Goal: Information Seeking & Learning: Learn about a topic

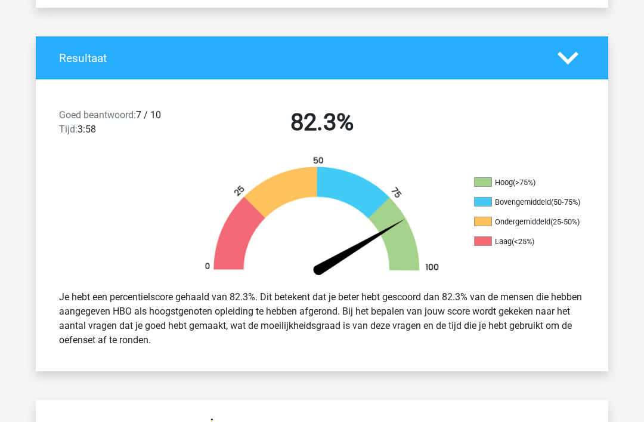
scroll to position [134, 0]
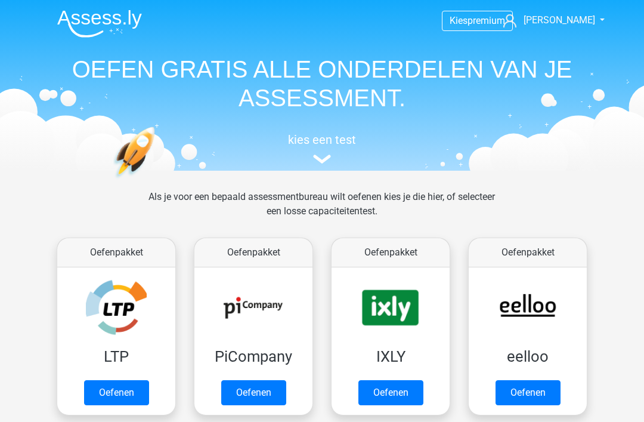
click at [134, 385] on link "Oefenen" at bounding box center [116, 392] width 65 height 25
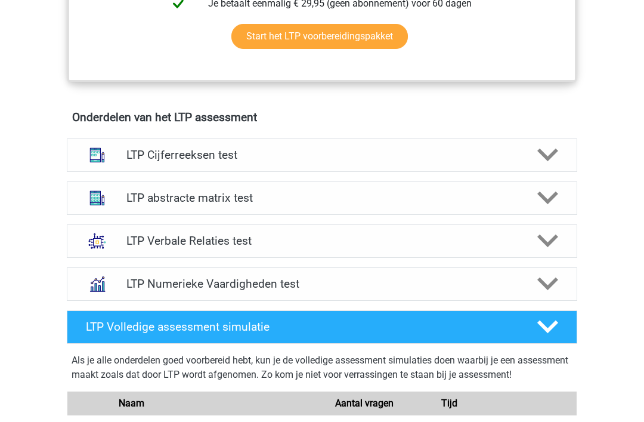
scroll to position [731, 0]
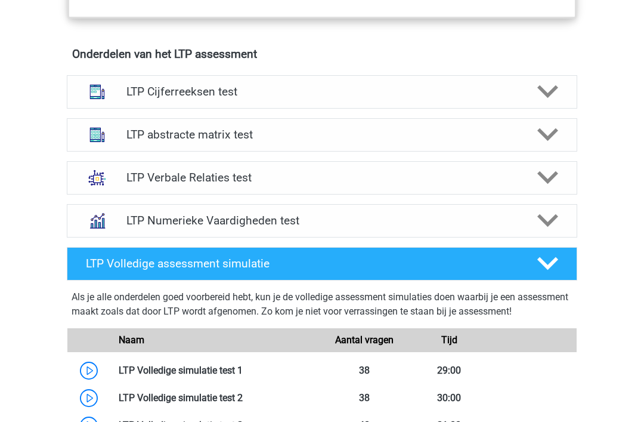
click at [474, 94] on h4 "LTP Cijferreeksen test" at bounding box center [321, 92] width 391 height 14
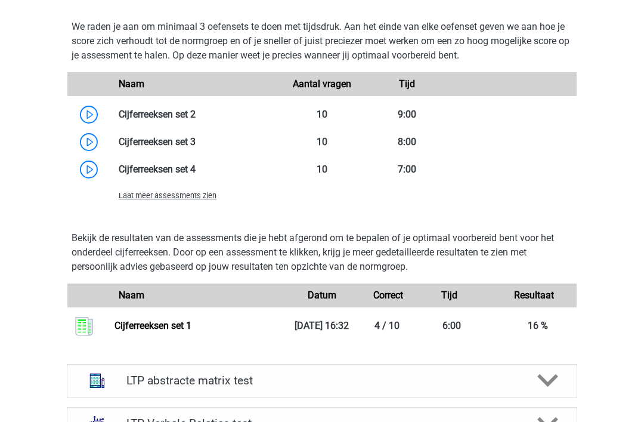
scroll to position [1218, 0]
click at [199, 193] on span "Laat meer assessments zien" at bounding box center [168, 195] width 98 height 9
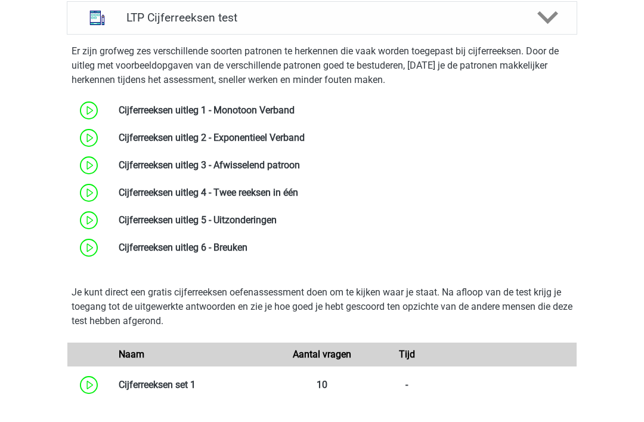
scroll to position [790, 0]
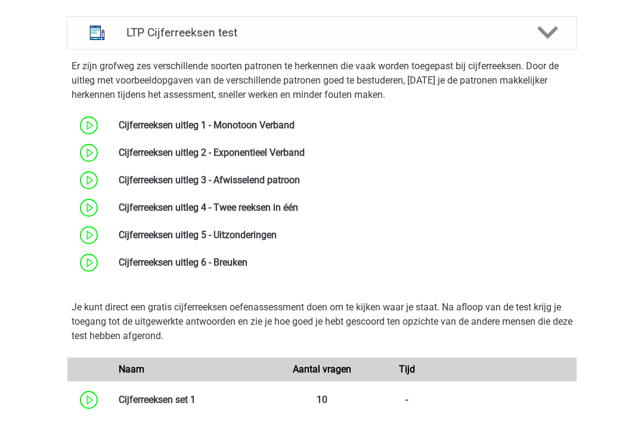
click at [550, 41] on icon at bounding box center [548, 32] width 21 height 21
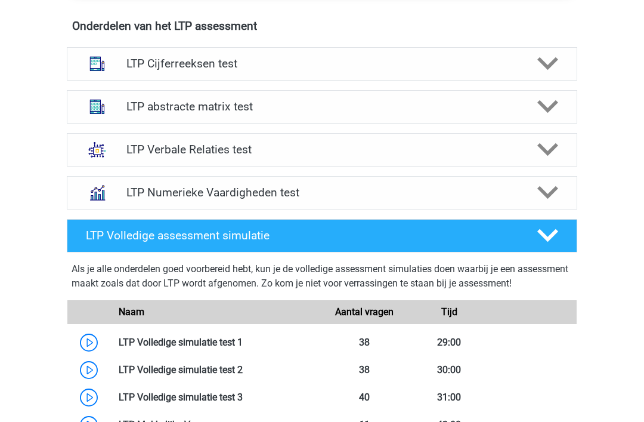
scroll to position [635, 0]
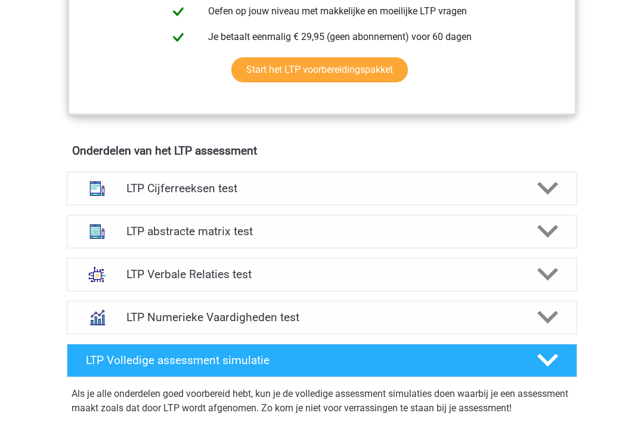
click at [520, 230] on div "LTP abstracte matrix test" at bounding box center [322, 231] width 409 height 14
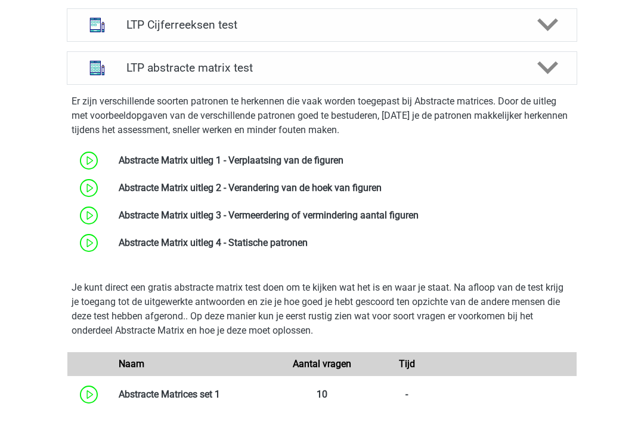
scroll to position [691, 0]
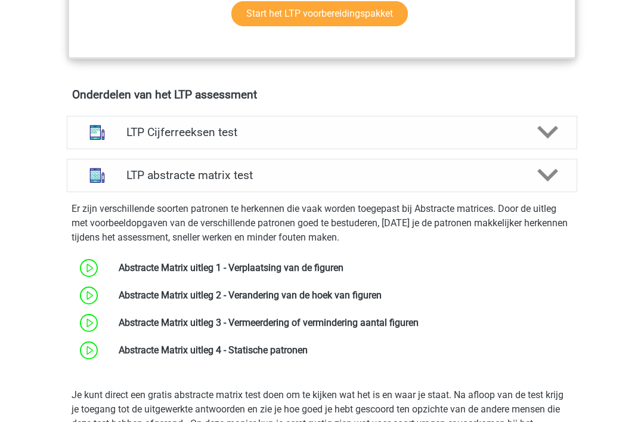
click at [539, 169] on polygon at bounding box center [548, 175] width 21 height 13
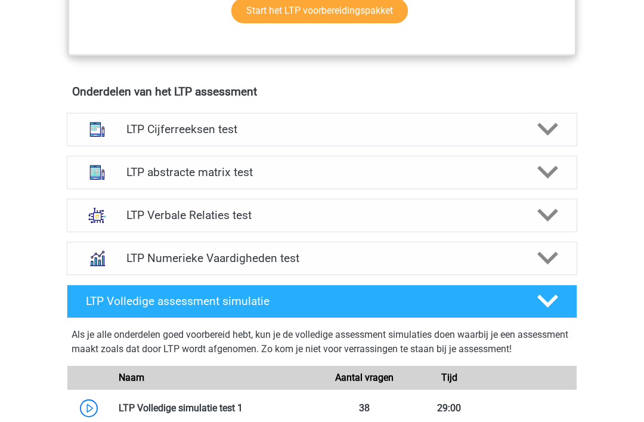
scroll to position [693, 0]
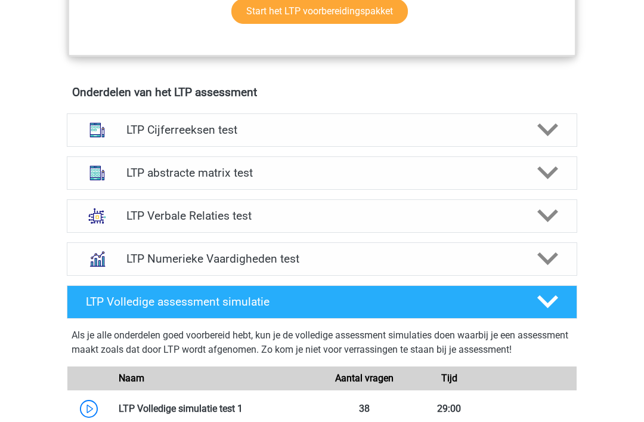
click at [539, 220] on icon at bounding box center [548, 215] width 21 height 21
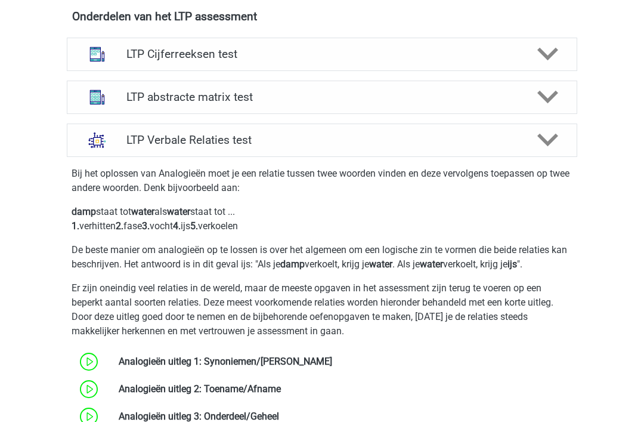
scroll to position [665, 0]
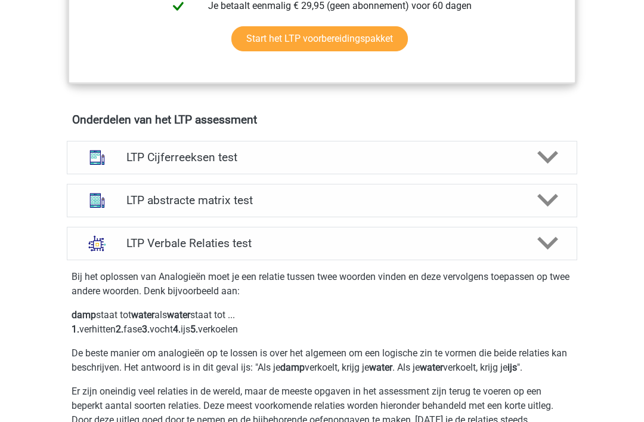
click at [539, 251] on icon at bounding box center [548, 243] width 21 height 21
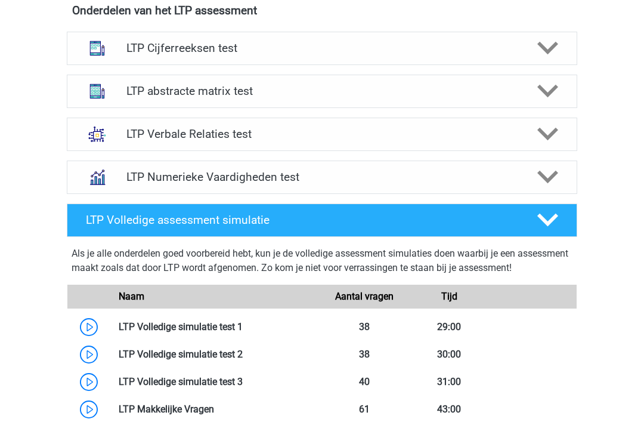
scroll to position [780, 0]
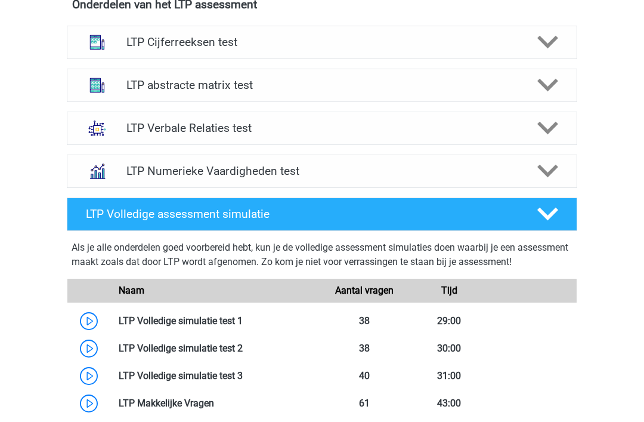
click at [538, 177] on icon at bounding box center [548, 171] width 21 height 21
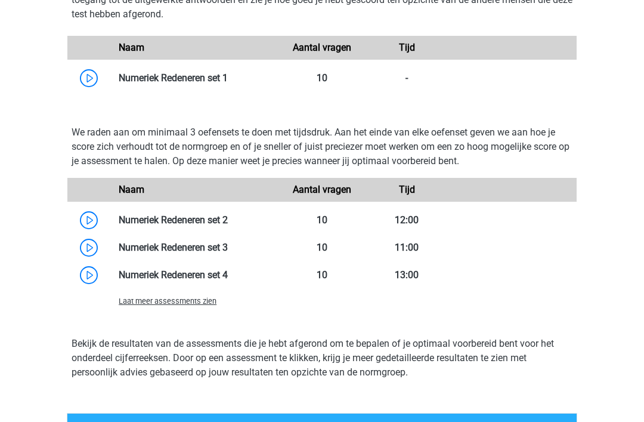
scroll to position [1071, 0]
click at [228, 78] on link at bounding box center [228, 77] width 0 height 11
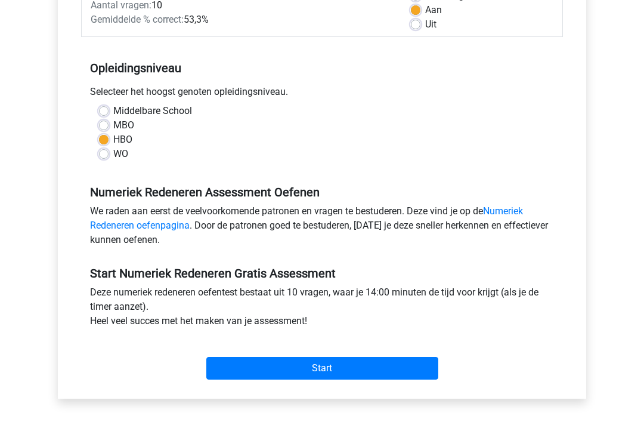
scroll to position [216, 0]
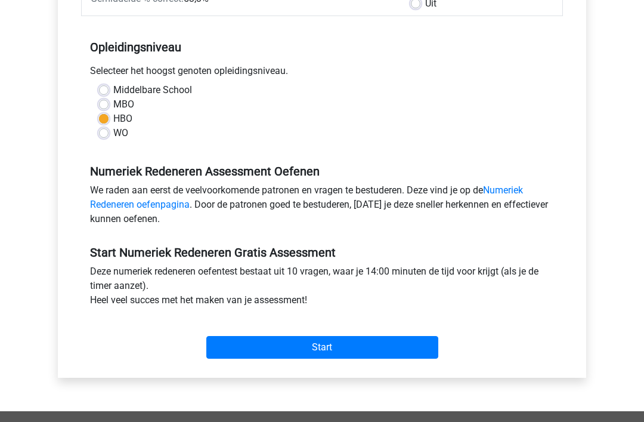
click at [326, 350] on input "Start" at bounding box center [322, 347] width 232 height 23
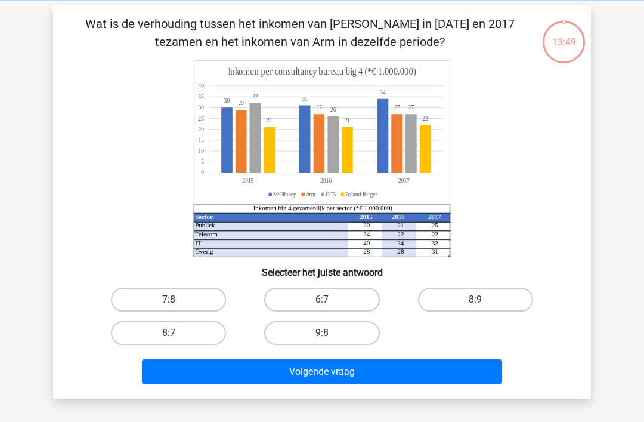
scroll to position [50, 0]
click at [357, 297] on label "6:7" at bounding box center [321, 300] width 115 height 24
click at [330, 299] on input "6:7" at bounding box center [326, 303] width 8 height 8
radio input "true"
click at [439, 380] on button "Volgende vraag" at bounding box center [322, 371] width 361 height 25
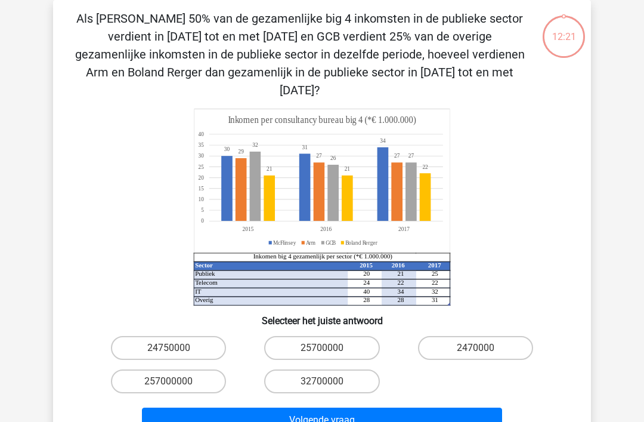
scroll to position [55, 0]
click at [341, 369] on label "32700000" at bounding box center [321, 381] width 115 height 24
click at [330, 381] on input "32700000" at bounding box center [326, 385] width 8 height 8
radio input "true"
click at [328, 407] on button "Volgende vraag" at bounding box center [322, 419] width 361 height 25
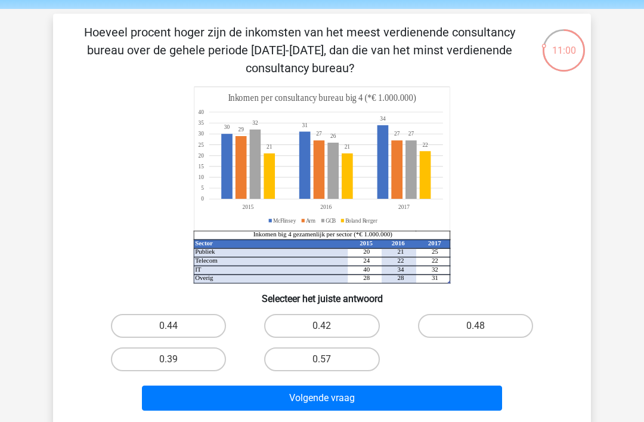
scroll to position [40, 0]
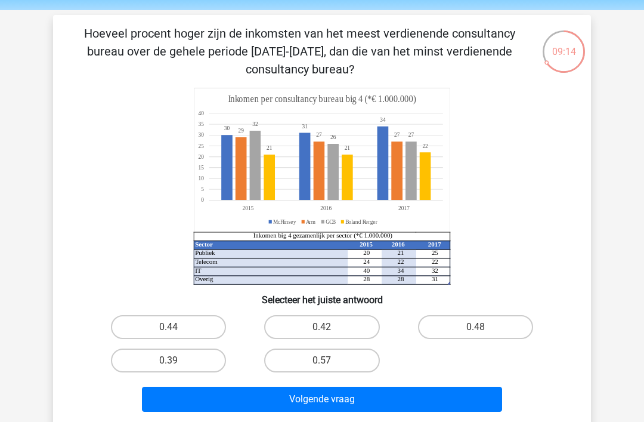
click at [483, 325] on label "0.48" at bounding box center [475, 327] width 115 height 24
click at [483, 327] on input "0.48" at bounding box center [479, 331] width 8 height 8
radio input "true"
click at [429, 402] on button "Volgende vraag" at bounding box center [322, 399] width 361 height 25
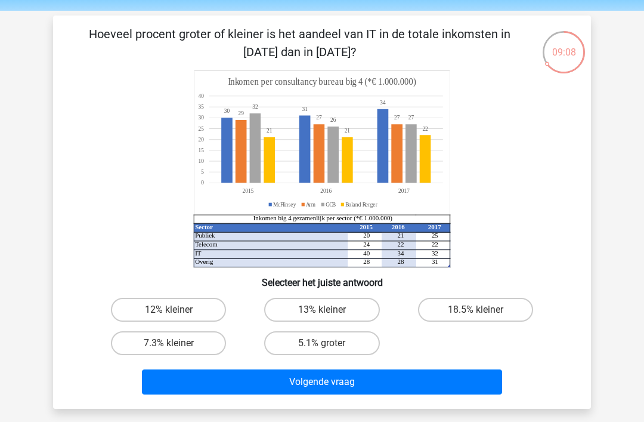
scroll to position [38, 0]
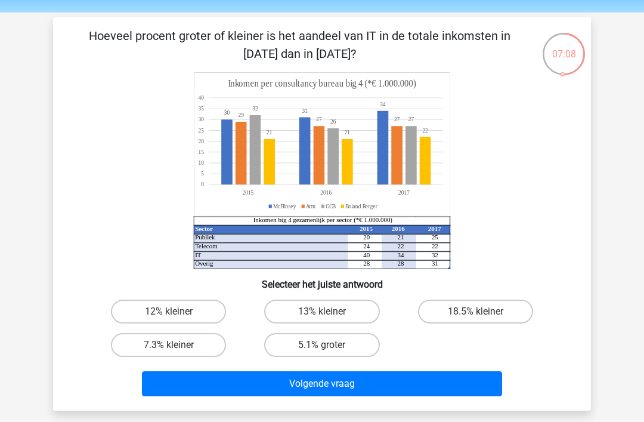
click at [203, 347] on label "7.3% kleiner" at bounding box center [168, 345] width 115 height 24
click at [177, 347] on input "7.3% kleiner" at bounding box center [173, 349] width 8 height 8
radio input "true"
click at [225, 384] on button "Volgende vraag" at bounding box center [322, 383] width 361 height 25
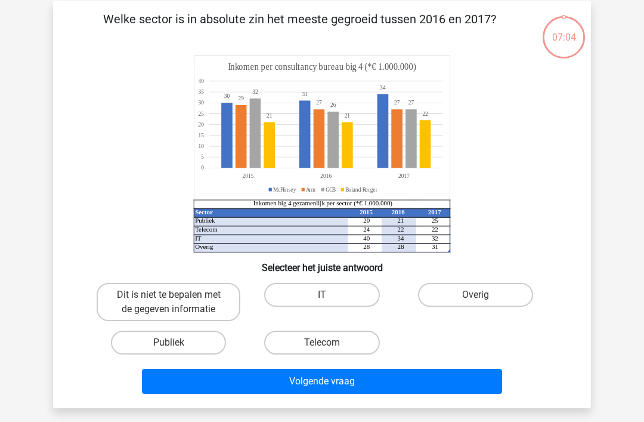
scroll to position [55, 0]
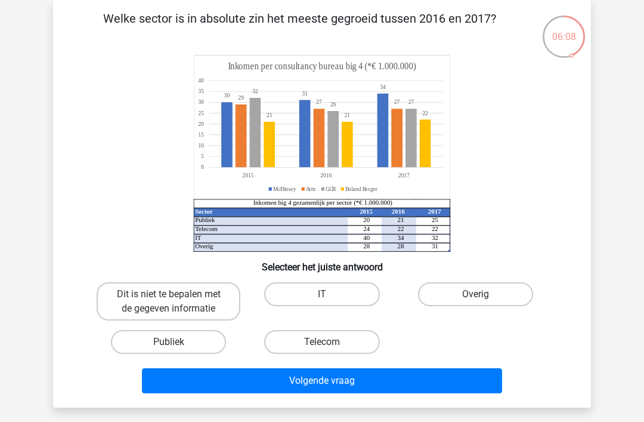
click at [206, 339] on label "Publiek" at bounding box center [168, 342] width 115 height 24
click at [177, 342] on input "Publiek" at bounding box center [173, 346] width 8 height 8
radio input "true"
click at [294, 388] on button "Volgende vraag" at bounding box center [322, 380] width 361 height 25
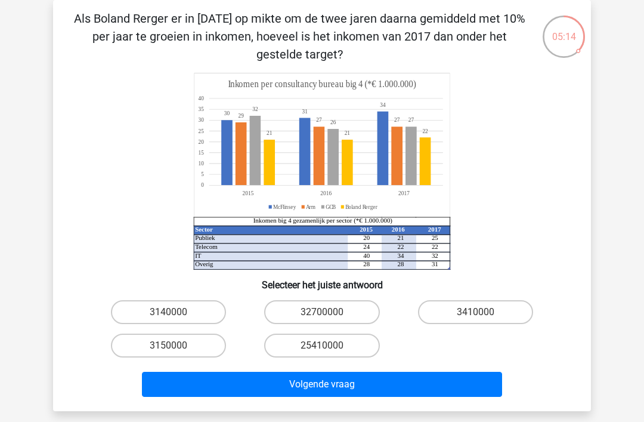
click at [488, 302] on label "3410000" at bounding box center [475, 312] width 115 height 24
click at [483, 312] on input "3410000" at bounding box center [479, 316] width 8 height 8
radio input "true"
click at [460, 395] on button "Volgende vraag" at bounding box center [322, 384] width 361 height 25
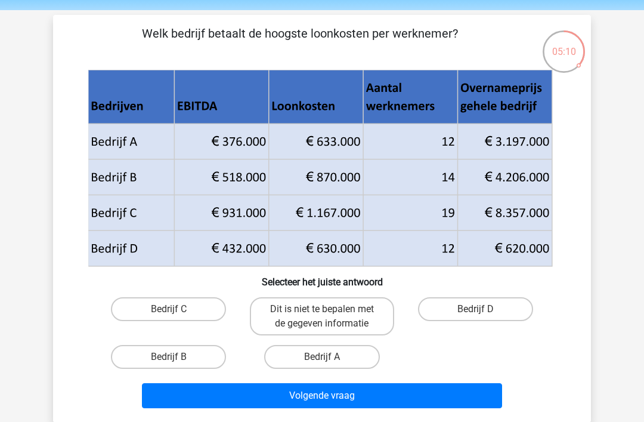
scroll to position [39, 0]
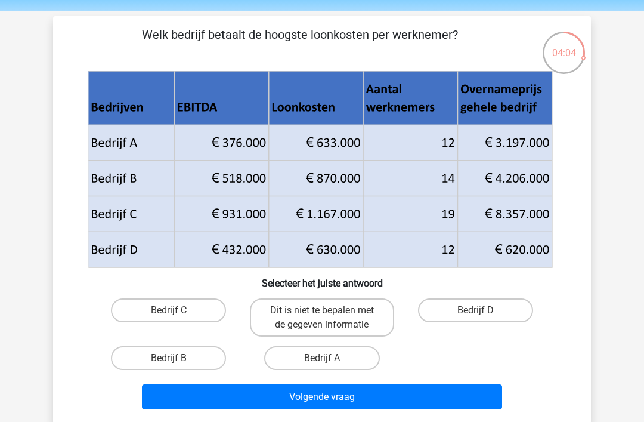
click at [194, 361] on label "Bedrijf B" at bounding box center [168, 358] width 115 height 24
click at [177, 361] on input "Bedrijf B" at bounding box center [173, 362] width 8 height 8
radio input "true"
click at [344, 398] on button "Volgende vraag" at bounding box center [322, 396] width 361 height 25
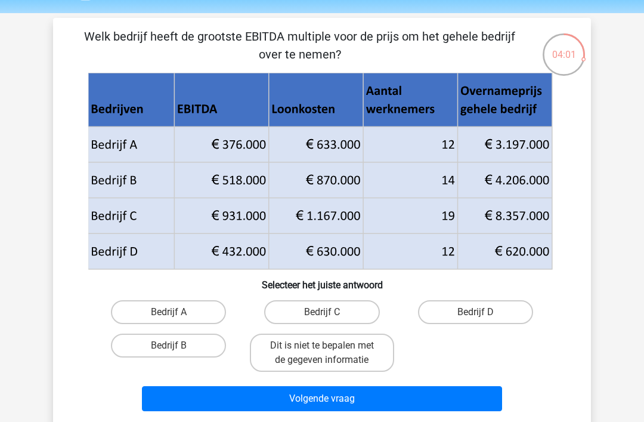
scroll to position [37, 0]
click at [350, 357] on label "Dit is niet te bepalen met de gegeven informatie" at bounding box center [322, 353] width 144 height 38
click at [330, 353] on input "Dit is niet te bepalen met de gegeven informatie" at bounding box center [326, 349] width 8 height 8
radio input "true"
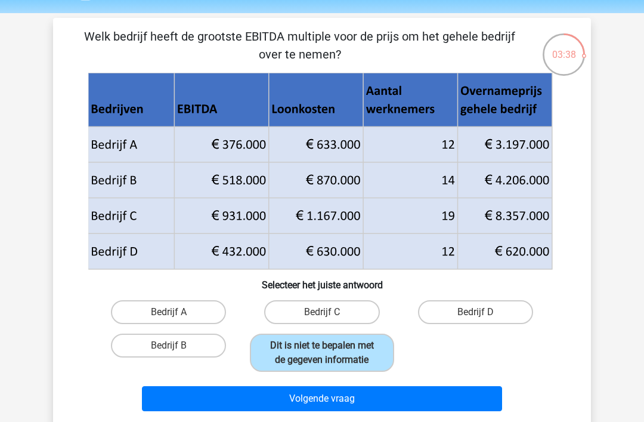
click at [370, 400] on button "Volgende vraag" at bounding box center [322, 398] width 361 height 25
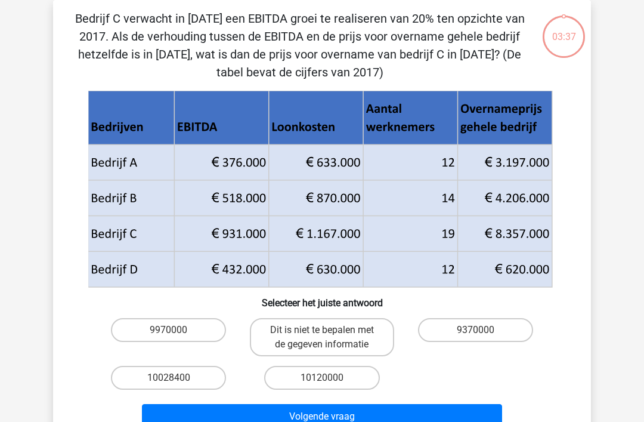
scroll to position [55, 0]
click at [188, 384] on label "10028400" at bounding box center [168, 378] width 115 height 24
click at [177, 384] on input "10028400" at bounding box center [173, 382] width 8 height 8
radio input "true"
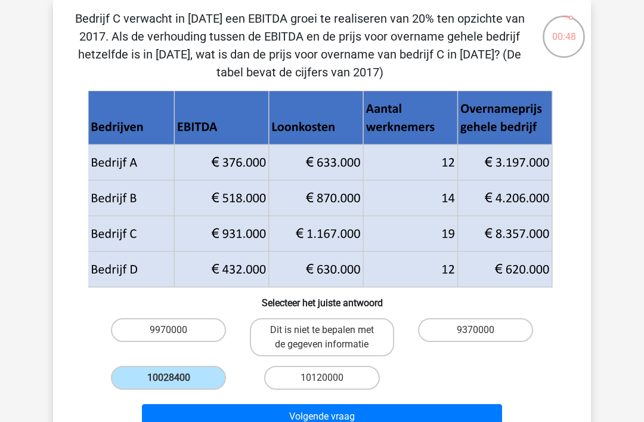
click at [314, 419] on button "Volgende vraag" at bounding box center [322, 416] width 361 height 25
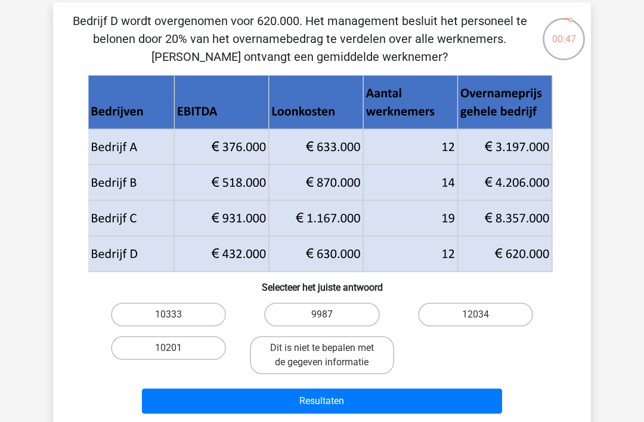
scroll to position [53, 0]
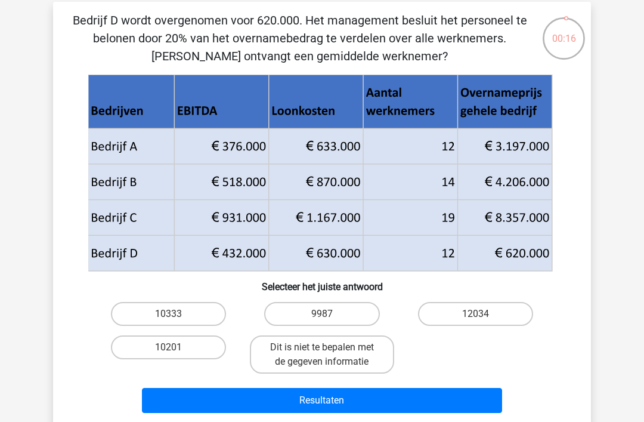
click at [187, 316] on label "10333" at bounding box center [168, 314] width 115 height 24
click at [177, 316] on input "10333" at bounding box center [173, 318] width 8 height 8
radio input "true"
click at [237, 402] on button "Resultaten" at bounding box center [322, 400] width 361 height 25
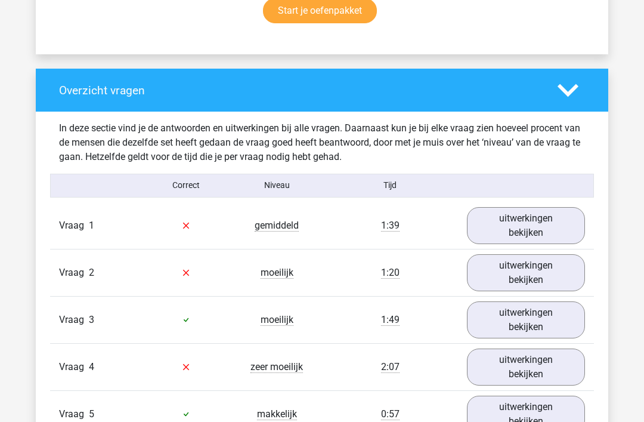
scroll to position [868, 0]
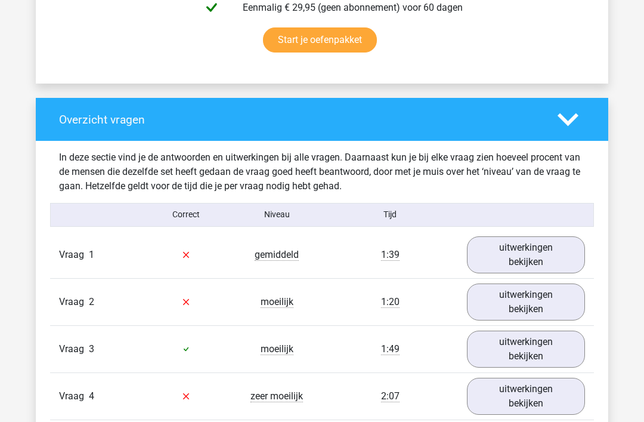
click at [560, 264] on link "uitwerkingen bekijken" at bounding box center [526, 255] width 118 height 37
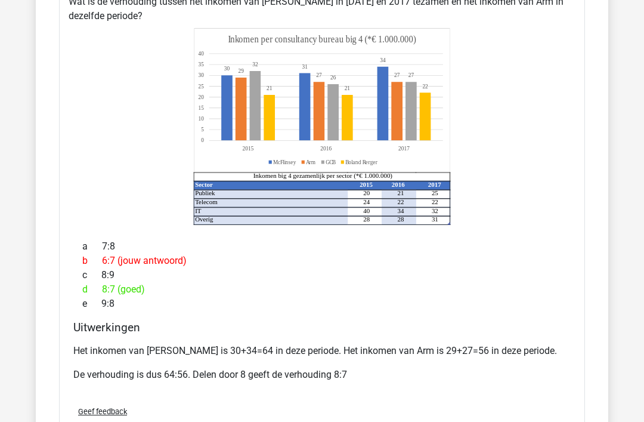
scroll to position [1097, 0]
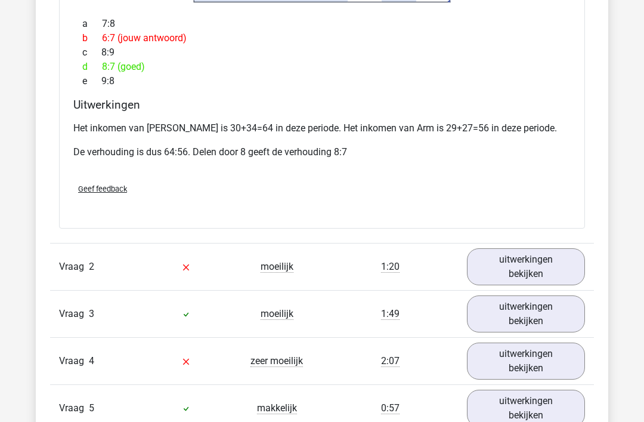
click at [529, 285] on link "uitwerkingen bekijken" at bounding box center [526, 266] width 118 height 37
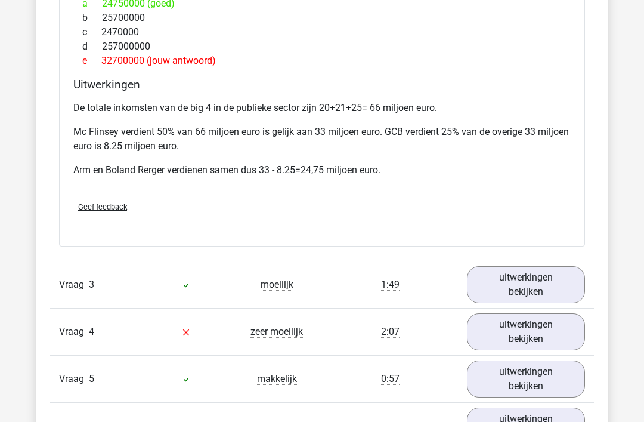
scroll to position [1952, 0]
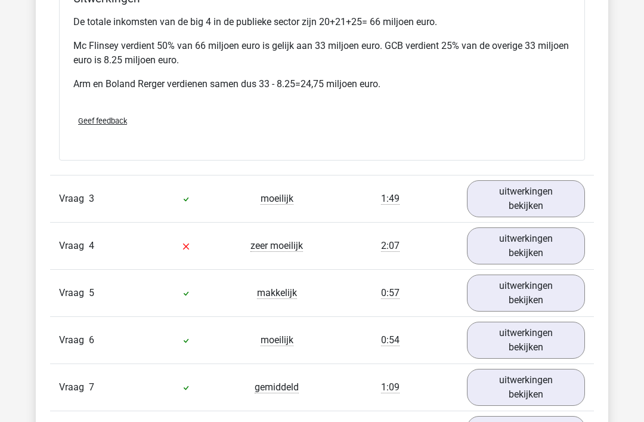
click at [551, 207] on link "uitwerkingen bekijken" at bounding box center [526, 199] width 118 height 37
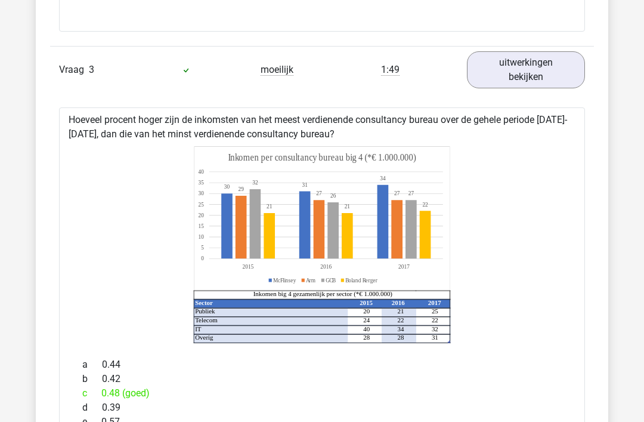
scroll to position [2119, 0]
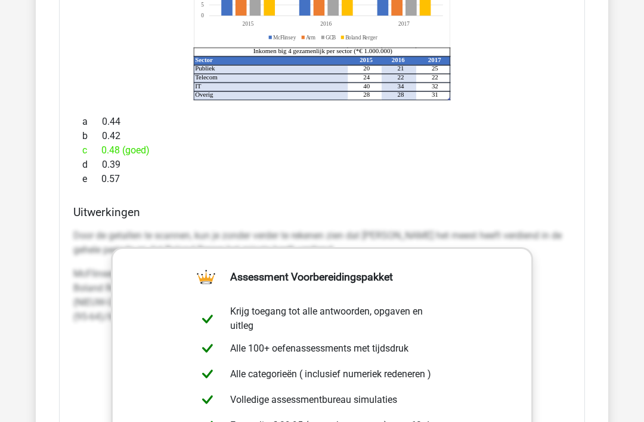
click at [567, 270] on div "Door de getallen te scannen, kun je zonder verder te rekenen zien dat McFlinsey…" at bounding box center [322, 281] width 498 height 115
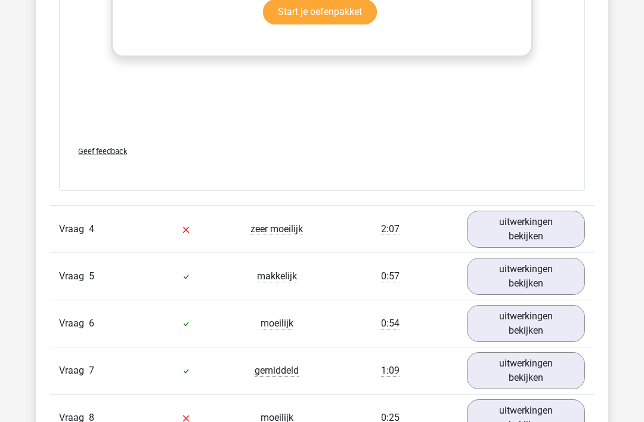
click at [575, 236] on link "uitwerkingen bekijken" at bounding box center [526, 229] width 118 height 37
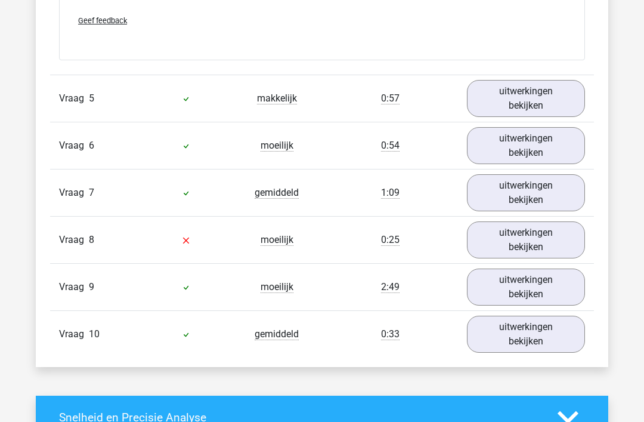
scroll to position [3552, 0]
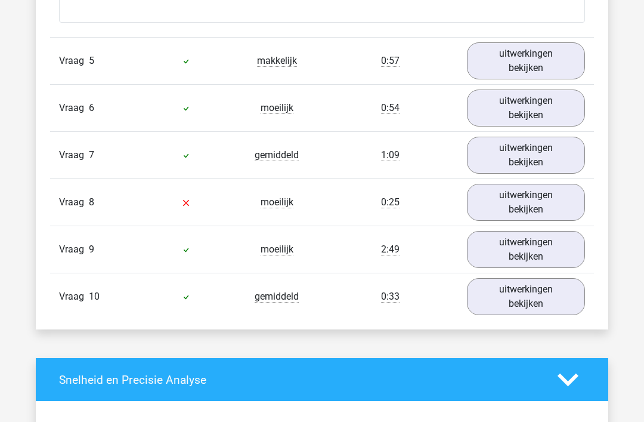
click at [532, 221] on link "uitwerkingen bekijken" at bounding box center [526, 202] width 118 height 37
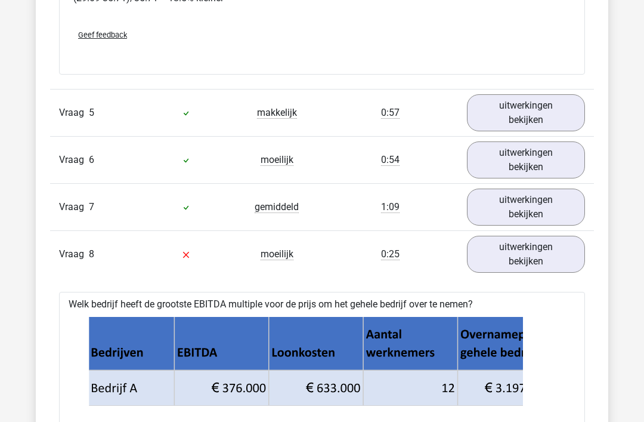
scroll to position [3475, 0]
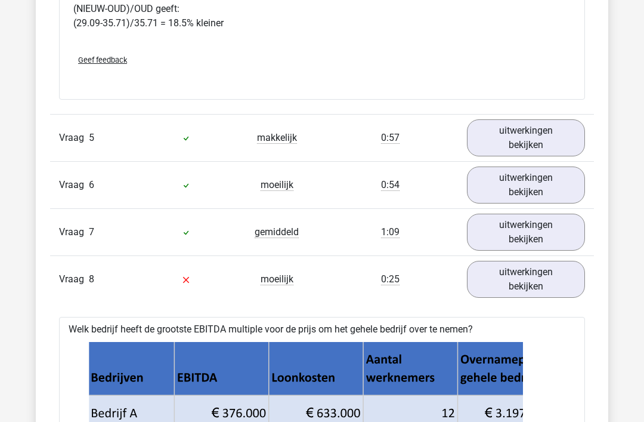
click at [532, 236] on link "uitwerkingen bekijken" at bounding box center [526, 232] width 118 height 37
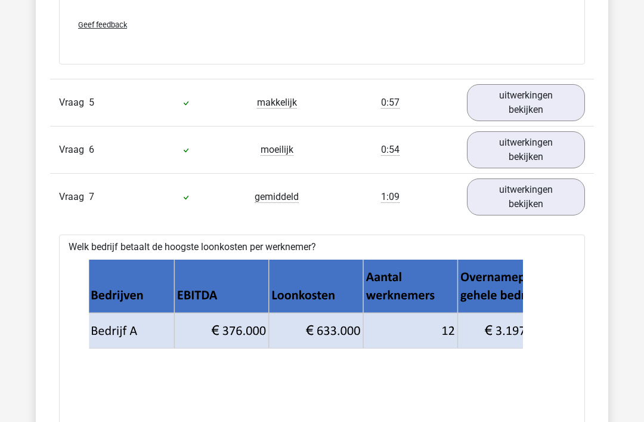
scroll to position [3509, 0]
click at [543, 147] on link "uitwerkingen bekijken" at bounding box center [526, 150] width 118 height 37
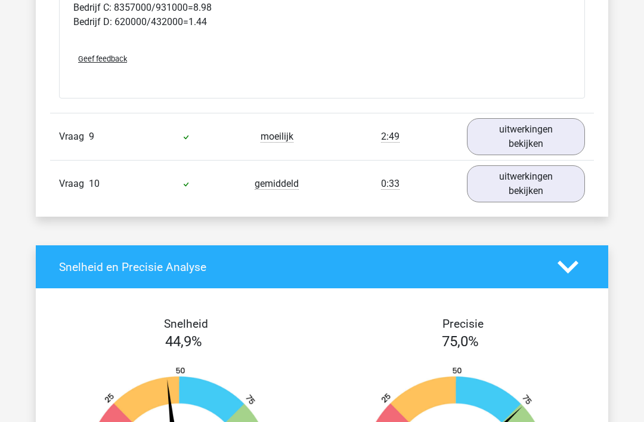
scroll to position [5440, 0]
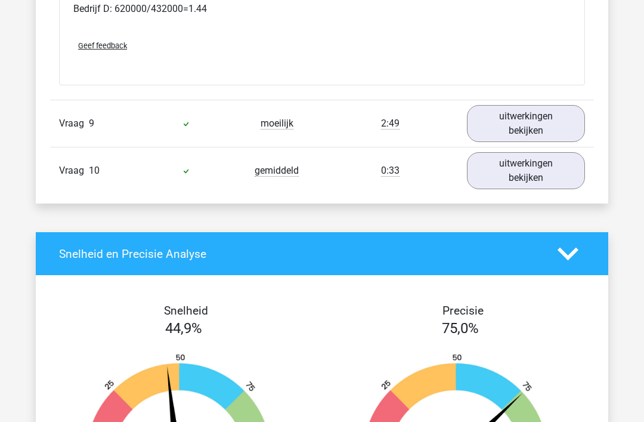
click at [546, 128] on link "uitwerkingen bekijken" at bounding box center [526, 124] width 118 height 37
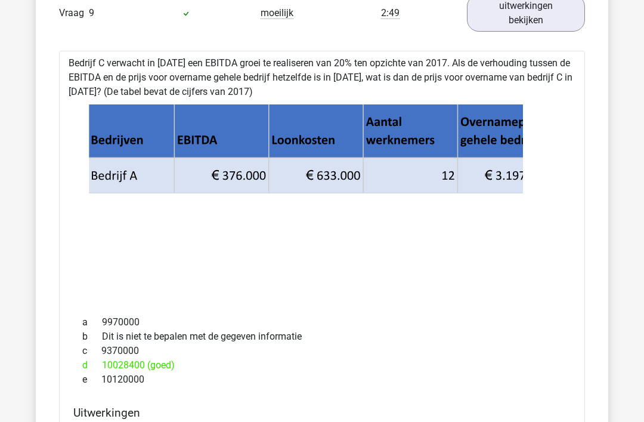
scroll to position [5556, 0]
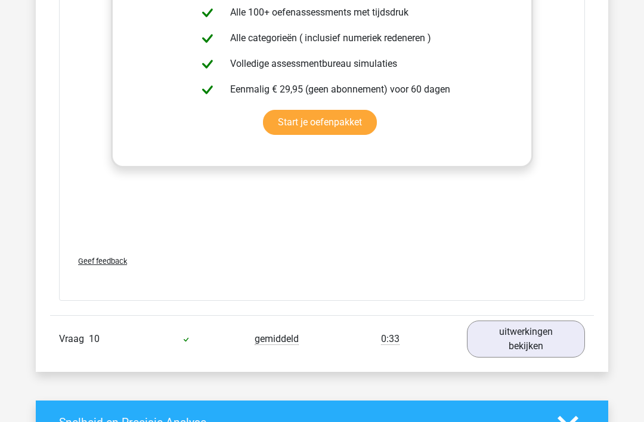
click at [535, 350] on link "uitwerkingen bekijken" at bounding box center [526, 339] width 118 height 37
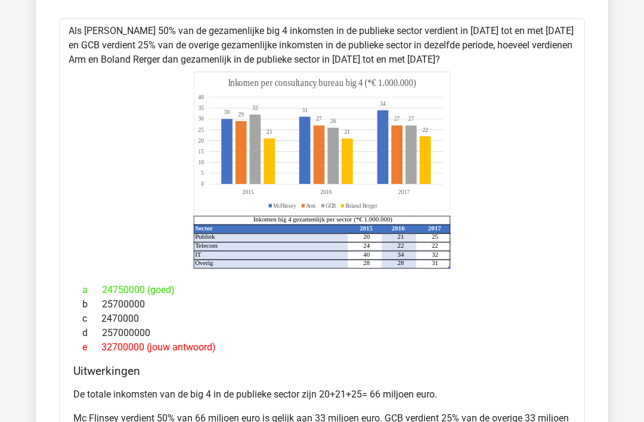
scroll to position [1531, 0]
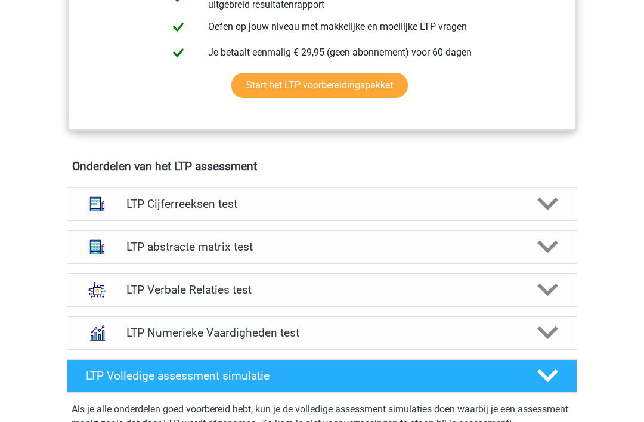
scroll to position [680, 0]
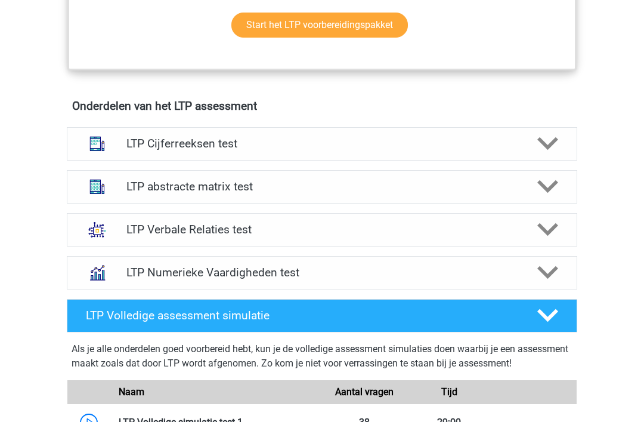
click at [523, 271] on div "LTP Numerieke Vaardigheden test" at bounding box center [322, 272] width 409 height 14
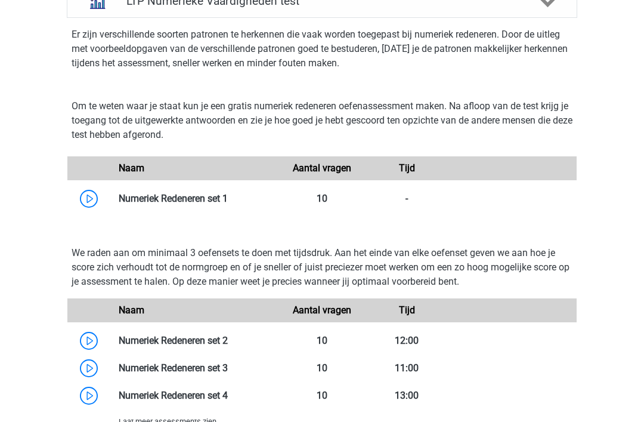
scroll to position [1035, 0]
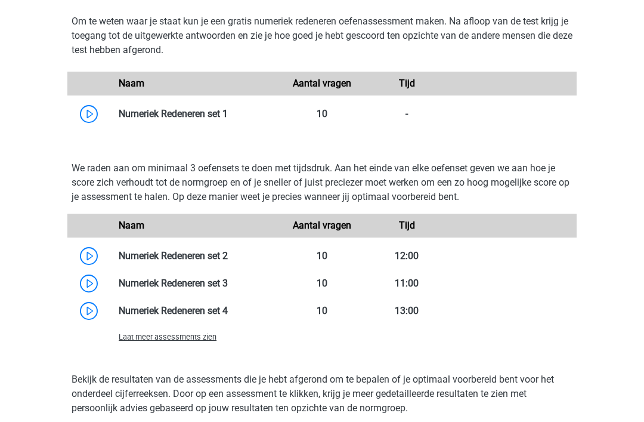
click at [195, 341] on span "Laat meer assessments zien" at bounding box center [168, 337] width 98 height 9
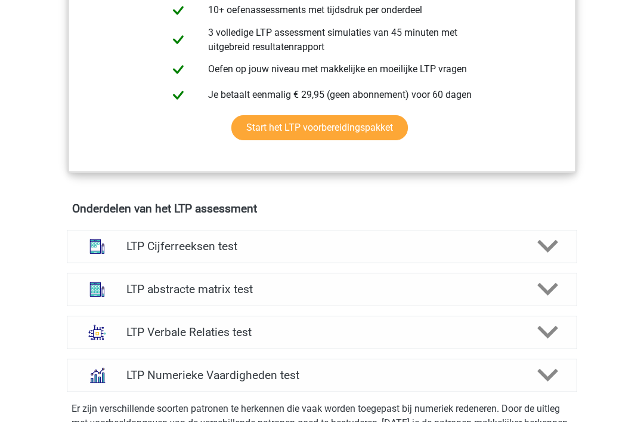
scroll to position [555, 0]
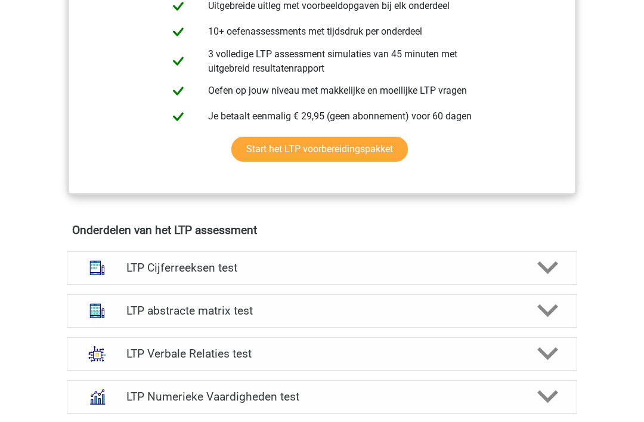
click at [544, 263] on icon at bounding box center [548, 267] width 21 height 21
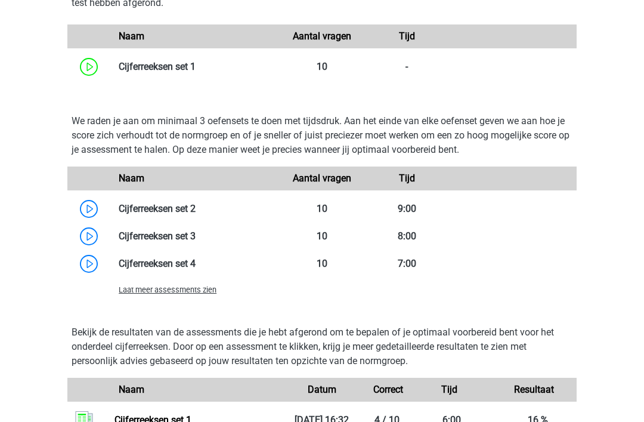
scroll to position [1123, 0]
click at [196, 214] on link at bounding box center [196, 208] width 0 height 11
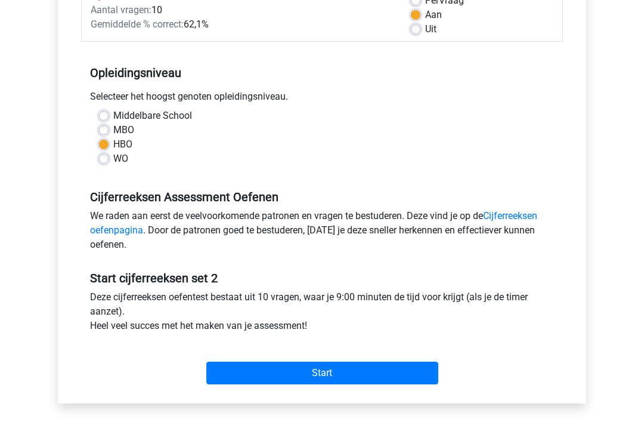
scroll to position [230, 0]
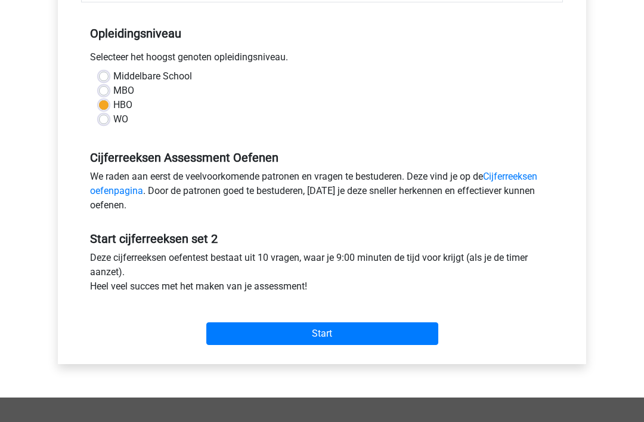
click at [252, 323] on input "Start" at bounding box center [322, 334] width 232 height 23
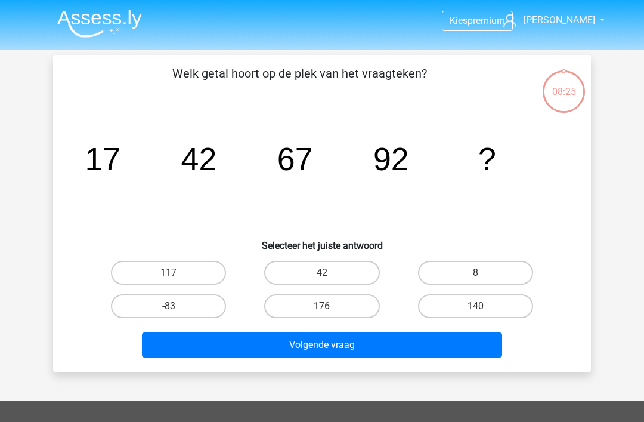
click at [191, 267] on label "117" at bounding box center [168, 273] width 115 height 24
click at [177, 273] on input "117" at bounding box center [173, 277] width 8 height 8
radio input "true"
click at [271, 350] on button "Volgende vraag" at bounding box center [322, 344] width 361 height 25
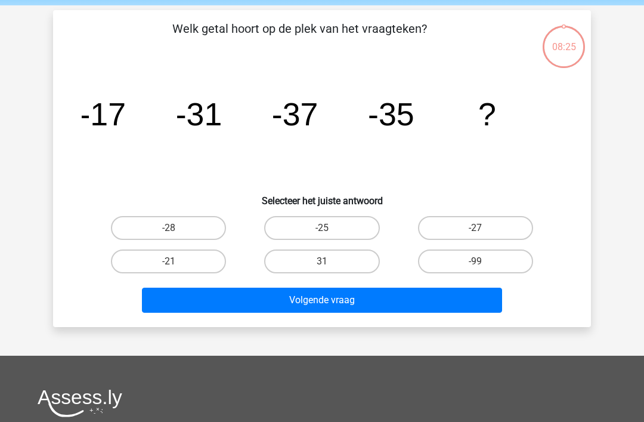
scroll to position [55, 0]
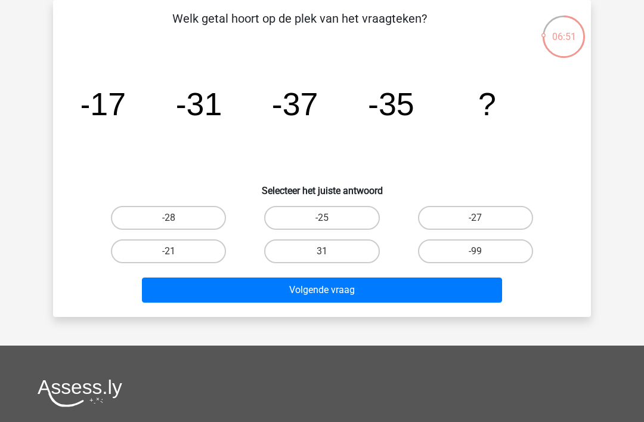
click at [477, 214] on label "-27" at bounding box center [475, 218] width 115 height 24
click at [477, 218] on input "-27" at bounding box center [479, 222] width 8 height 8
radio input "true"
click at [451, 308] on div "Welk getal hoort op de plek van het vraagteken? image/svg+xml -17 -31 -37 -35 ?…" at bounding box center [322, 158] width 538 height 317
click at [449, 289] on button "Volgende vraag" at bounding box center [322, 289] width 361 height 25
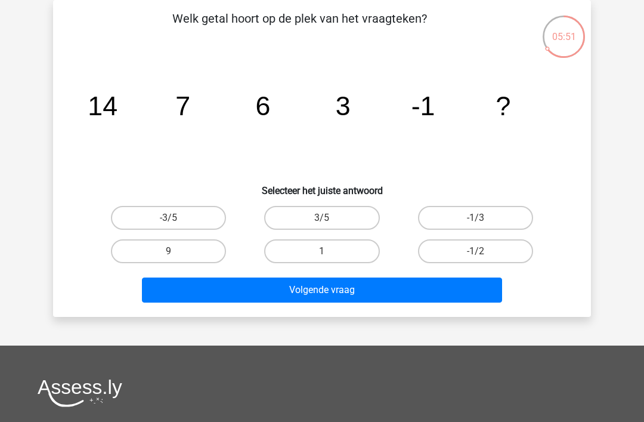
click at [331, 215] on label "3/5" at bounding box center [321, 218] width 115 height 24
click at [330, 218] on input "3/5" at bounding box center [326, 222] width 8 height 8
radio input "true"
click at [212, 217] on label "-3/5" at bounding box center [168, 218] width 115 height 24
click at [177, 218] on input "-3/5" at bounding box center [173, 222] width 8 height 8
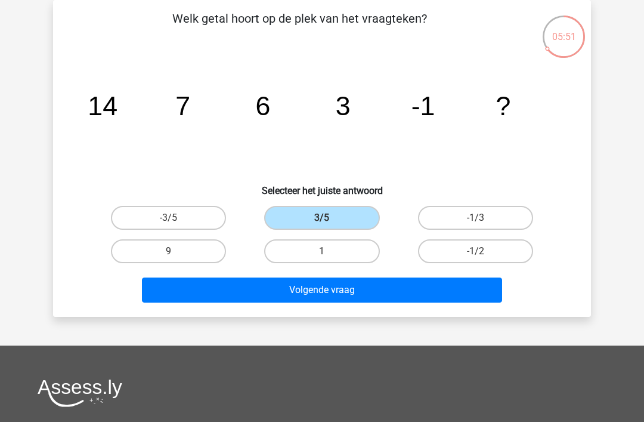
radio input "true"
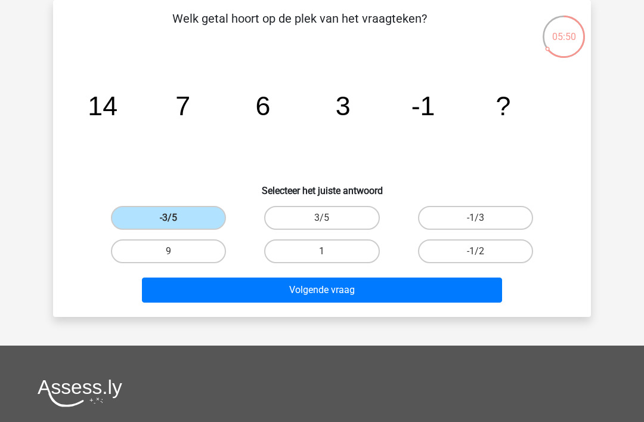
click at [336, 291] on button "Volgende vraag" at bounding box center [322, 289] width 361 height 25
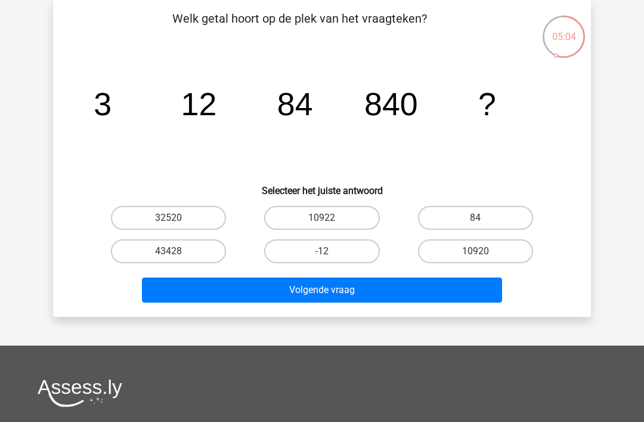
click at [341, 225] on label "10922" at bounding box center [321, 218] width 115 height 24
click at [330, 225] on input "10922" at bounding box center [326, 222] width 8 height 8
radio input "true"
click at [480, 245] on label "10920" at bounding box center [475, 251] width 115 height 24
click at [480, 251] on input "10920" at bounding box center [479, 255] width 8 height 8
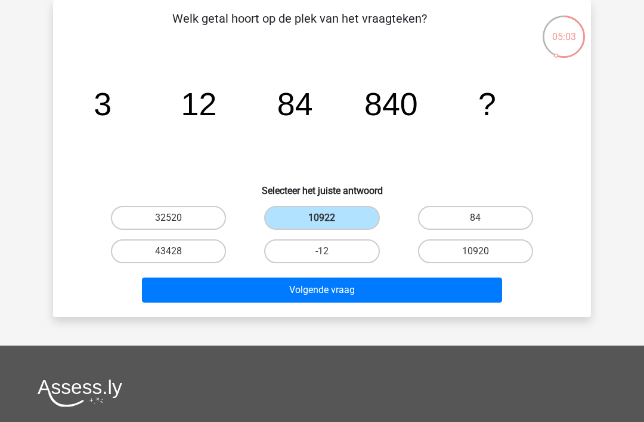
radio input "true"
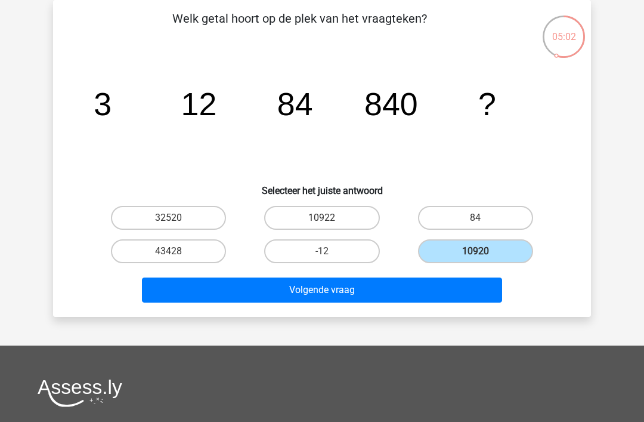
click at [470, 288] on button "Volgende vraag" at bounding box center [322, 289] width 361 height 25
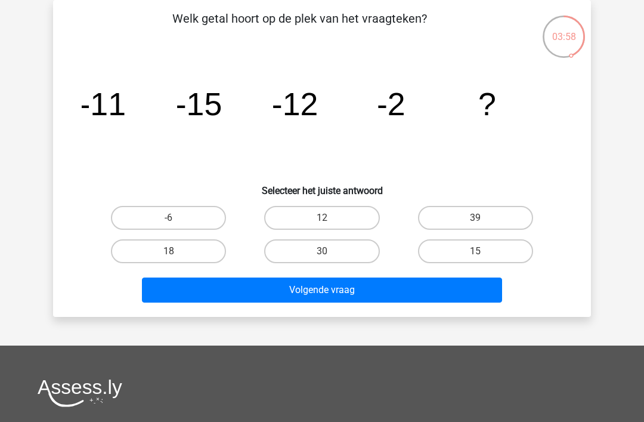
click at [350, 221] on label "12" at bounding box center [321, 218] width 115 height 24
click at [330, 221] on input "12" at bounding box center [326, 222] width 8 height 8
radio input "true"
click at [445, 294] on button "Volgende vraag" at bounding box center [322, 289] width 361 height 25
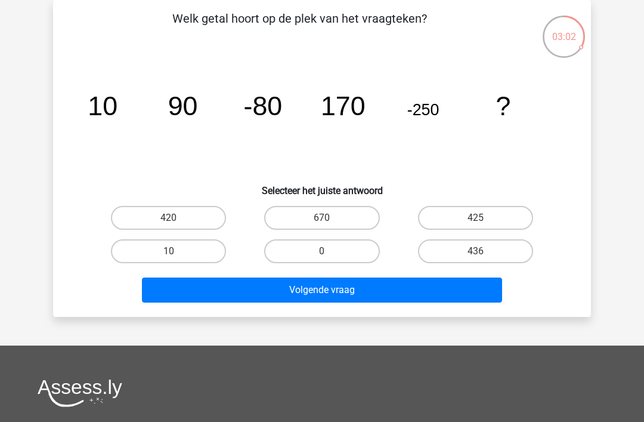
click at [197, 217] on label "420" at bounding box center [168, 218] width 115 height 24
click at [177, 218] on input "420" at bounding box center [173, 222] width 8 height 8
radio input "true"
click at [325, 298] on button "Volgende vraag" at bounding box center [322, 289] width 361 height 25
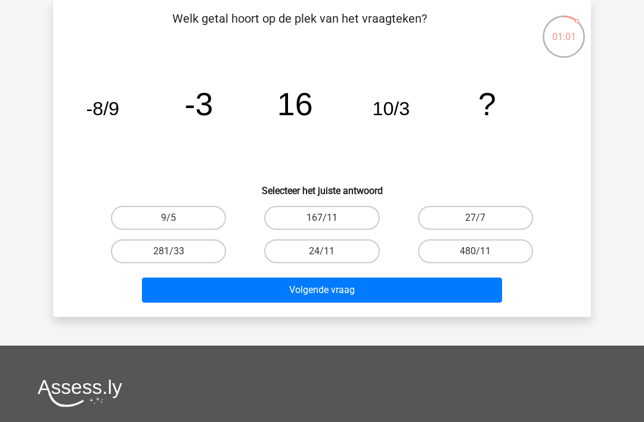
click at [202, 253] on label "281/33" at bounding box center [168, 251] width 115 height 24
click at [177, 253] on input "281/33" at bounding box center [173, 255] width 8 height 8
radio input "true"
click at [291, 291] on button "Volgende vraag" at bounding box center [322, 289] width 361 height 25
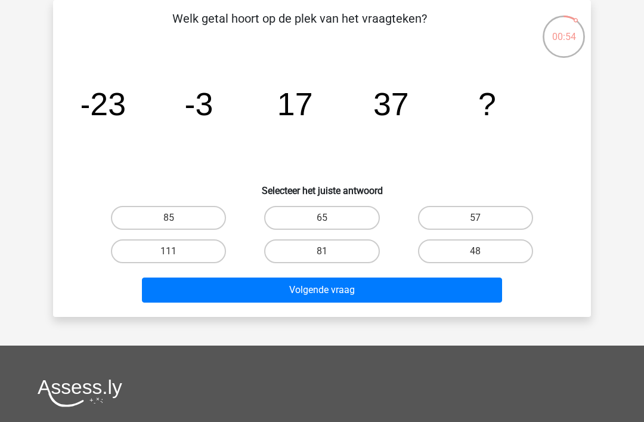
click at [480, 213] on label "57" at bounding box center [475, 218] width 115 height 24
click at [480, 218] on input "57" at bounding box center [479, 222] width 8 height 8
radio input "true"
click at [440, 297] on button "Volgende vraag" at bounding box center [322, 289] width 361 height 25
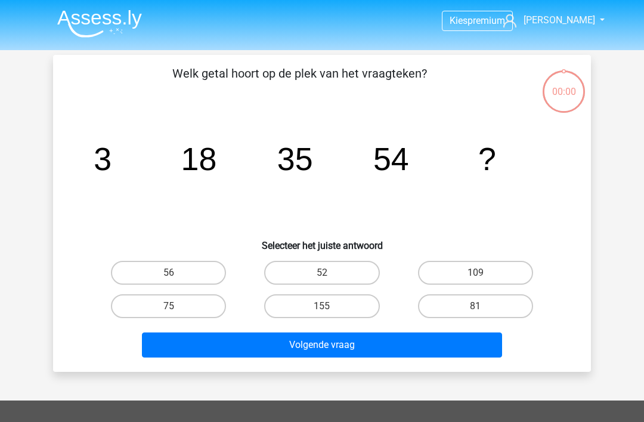
scroll to position [55, 0]
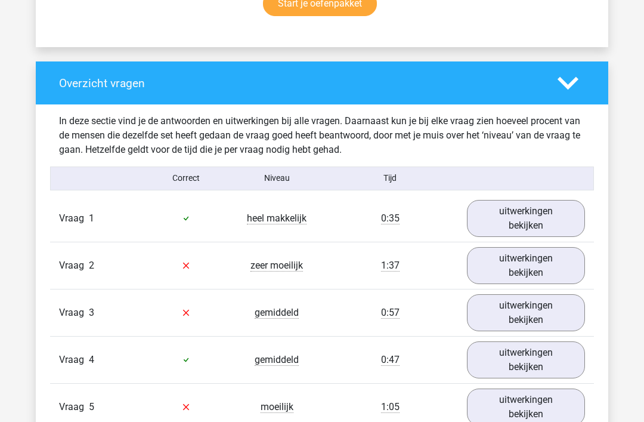
scroll to position [1148, 0]
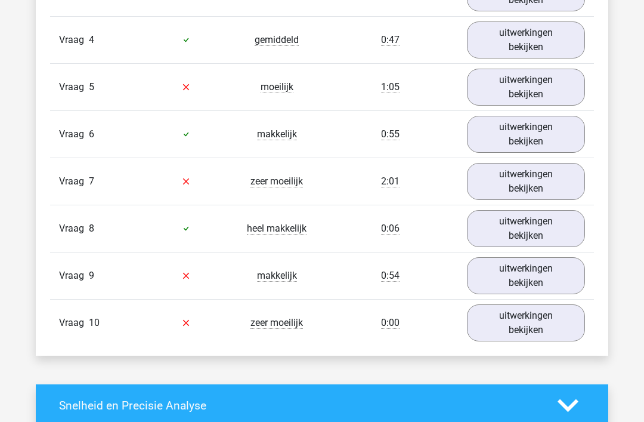
click at [542, 277] on link "uitwerkingen bekijken" at bounding box center [526, 276] width 118 height 37
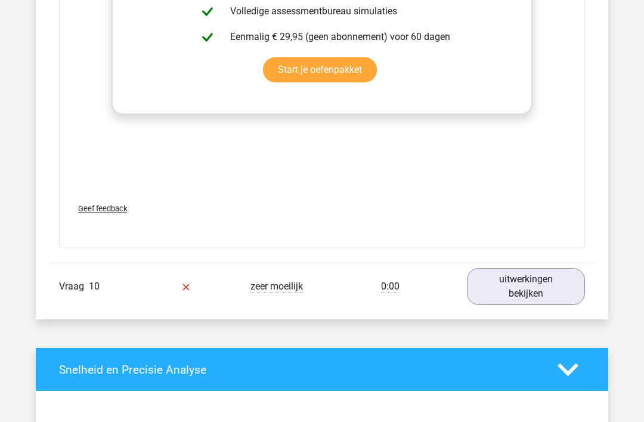
scroll to position [1950, 0]
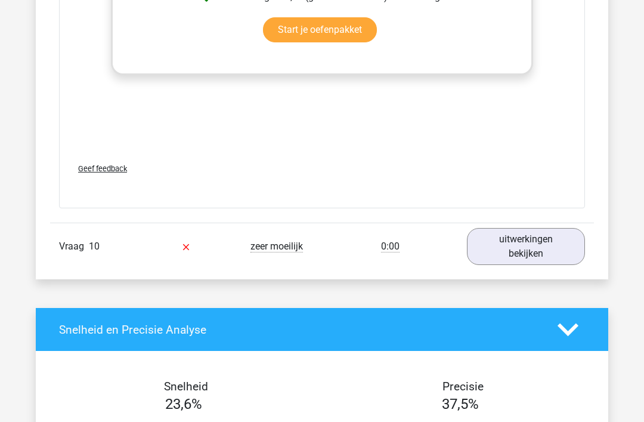
click at [554, 249] on link "uitwerkingen bekijken" at bounding box center [526, 246] width 118 height 37
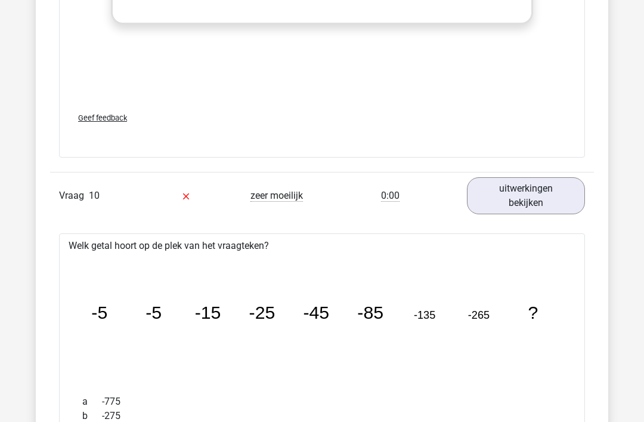
scroll to position [2001, 0]
click at [567, 199] on link "uitwerkingen bekijken" at bounding box center [526, 195] width 118 height 37
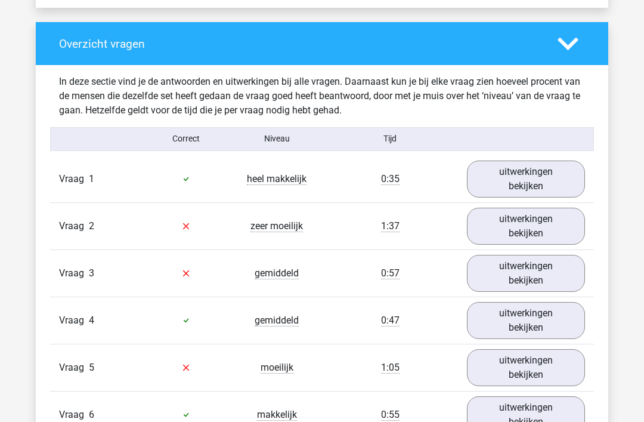
scroll to position [868, 0]
click at [557, 224] on link "uitwerkingen bekijken" at bounding box center [526, 226] width 118 height 37
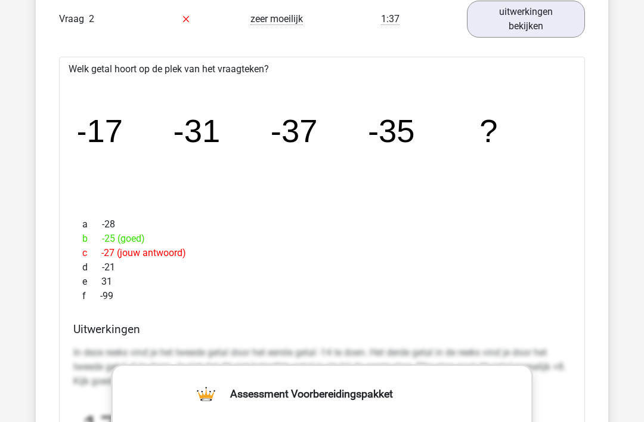
scroll to position [1075, 0]
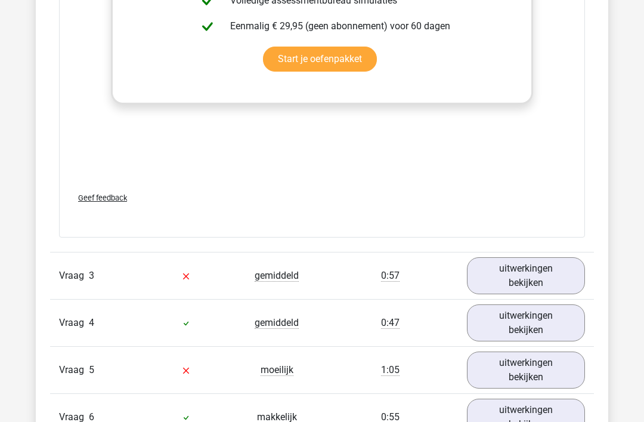
click at [549, 267] on link "uitwerkingen bekijken" at bounding box center [526, 275] width 118 height 37
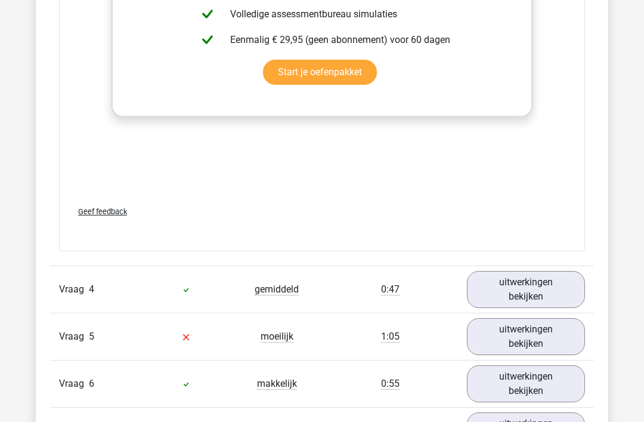
scroll to position [2373, 0]
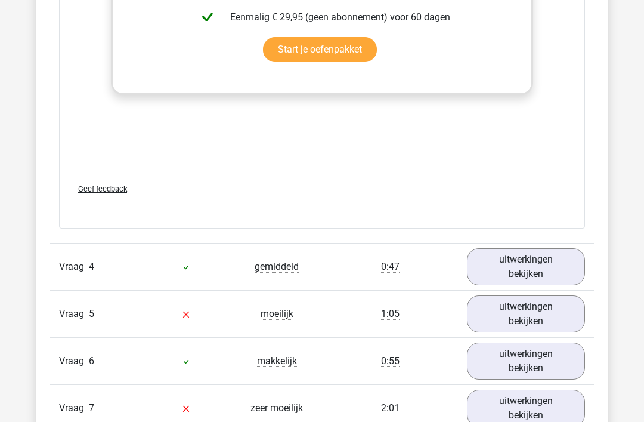
click at [542, 260] on link "uitwerkingen bekijken" at bounding box center [526, 266] width 118 height 37
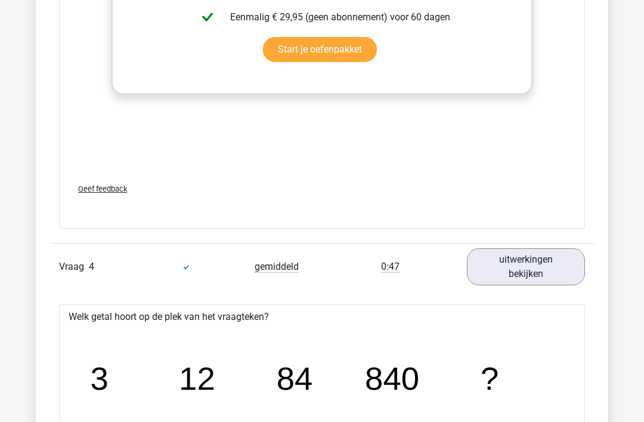
click at [551, 269] on link "uitwerkingen bekijken" at bounding box center [526, 266] width 118 height 37
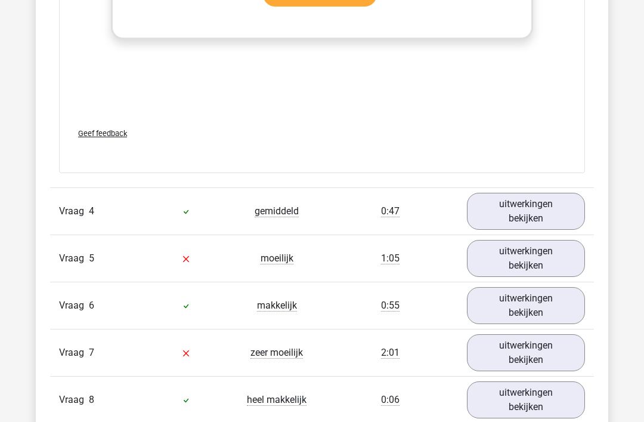
scroll to position [2450, 0]
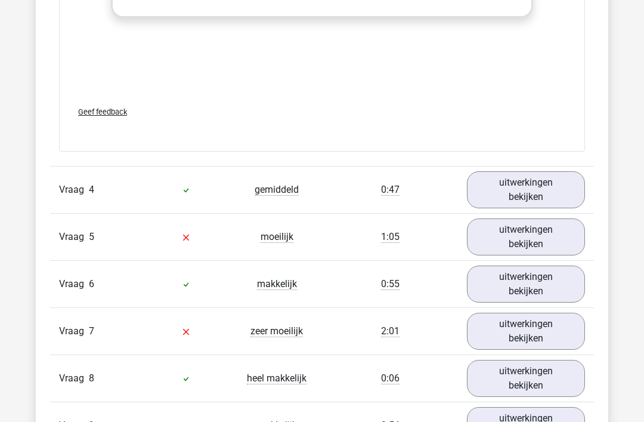
click at [539, 181] on link "uitwerkingen bekijken" at bounding box center [526, 189] width 118 height 37
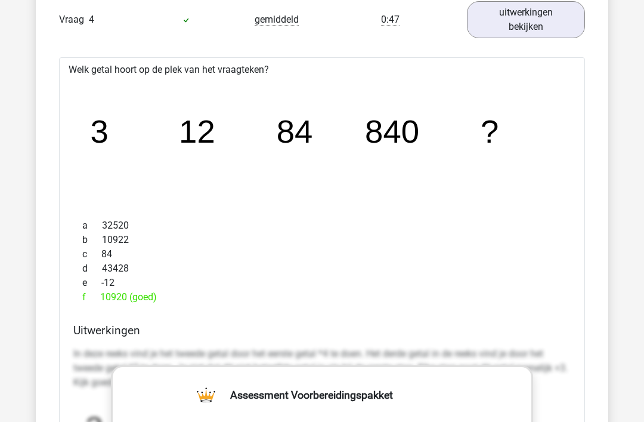
scroll to position [2621, 0]
click at [555, 29] on link "uitwerkingen bekijken" at bounding box center [526, 19] width 118 height 37
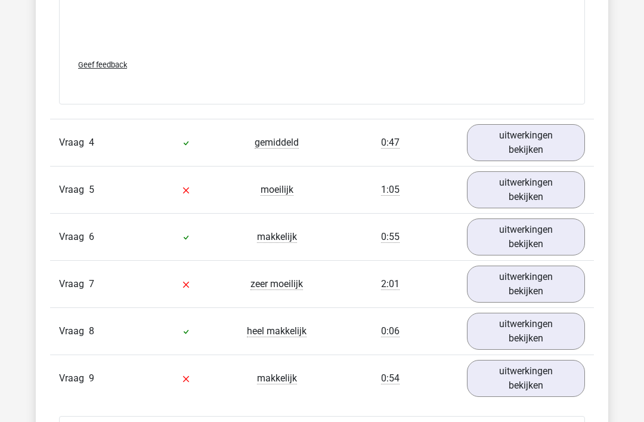
click at [542, 192] on link "uitwerkingen bekijken" at bounding box center [526, 190] width 118 height 37
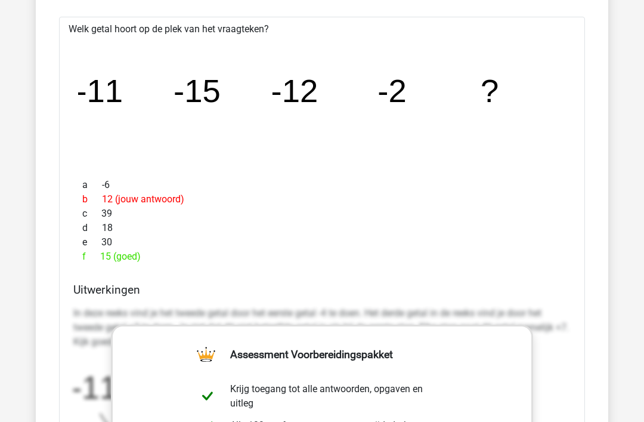
scroll to position [2721, 0]
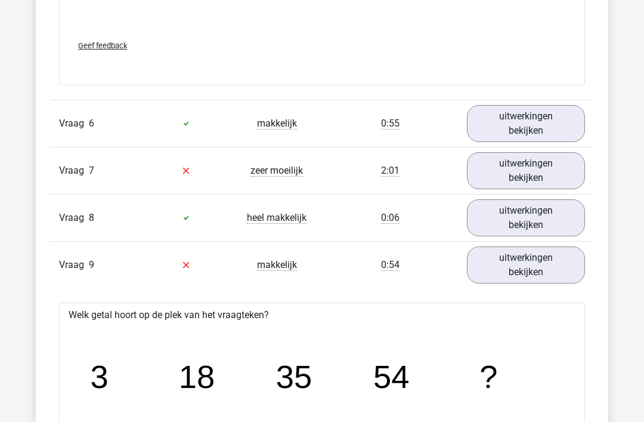
click at [522, 172] on link "uitwerkingen bekijken" at bounding box center [526, 171] width 118 height 37
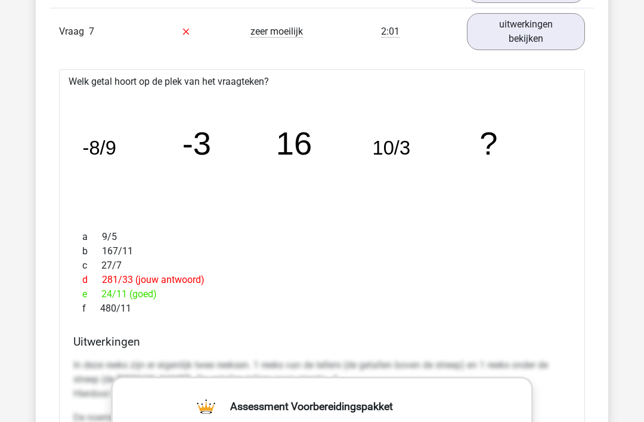
scroll to position [3471, 0]
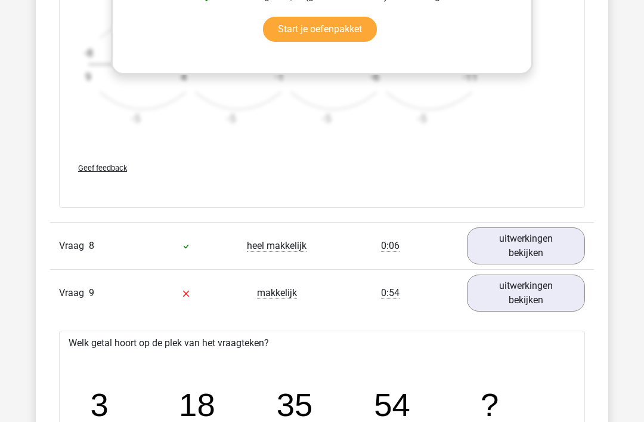
click at [538, 298] on link "uitwerkingen bekijken" at bounding box center [526, 293] width 118 height 37
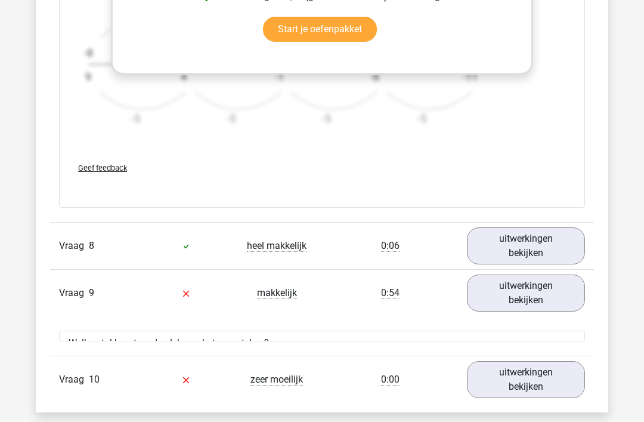
scroll to position [4034, 0]
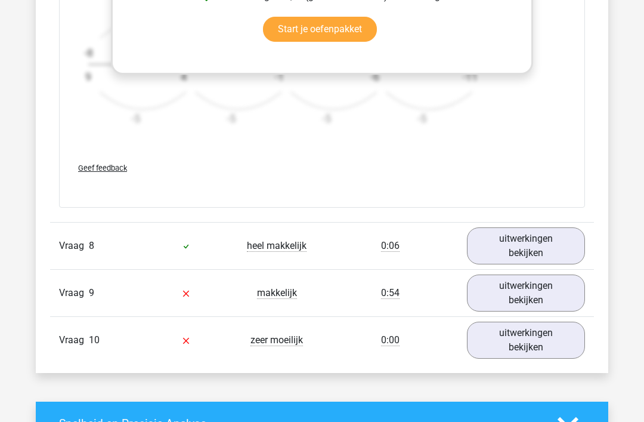
click at [539, 290] on link "uitwerkingen bekijken" at bounding box center [526, 292] width 118 height 37
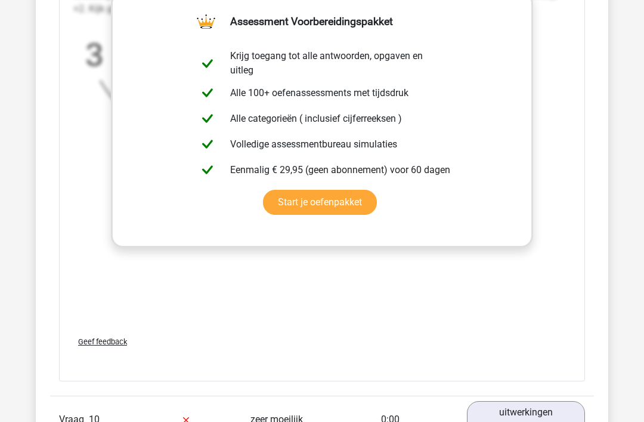
scroll to position [4752, 0]
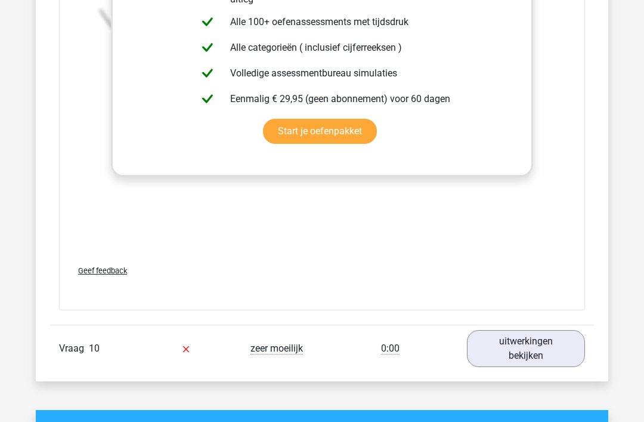
click at [536, 350] on link "uitwerkingen bekijken" at bounding box center [526, 348] width 118 height 37
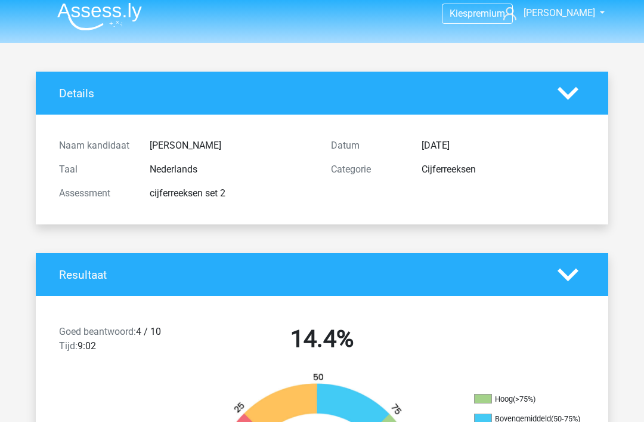
scroll to position [0, 0]
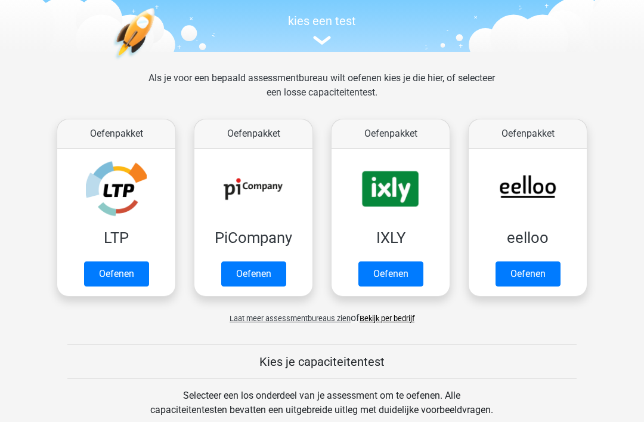
scroll to position [121, 0]
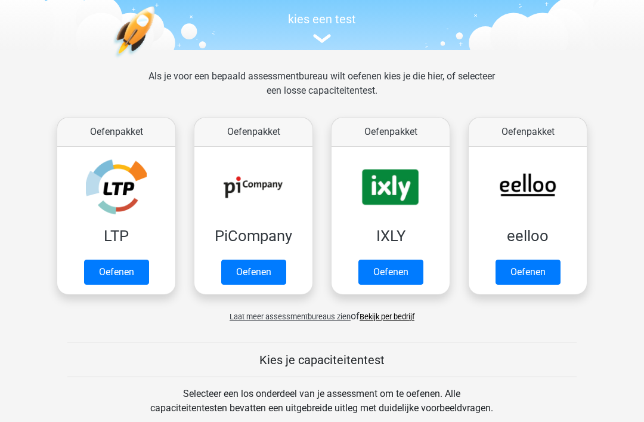
click at [123, 274] on link "Oefenen" at bounding box center [116, 272] width 65 height 25
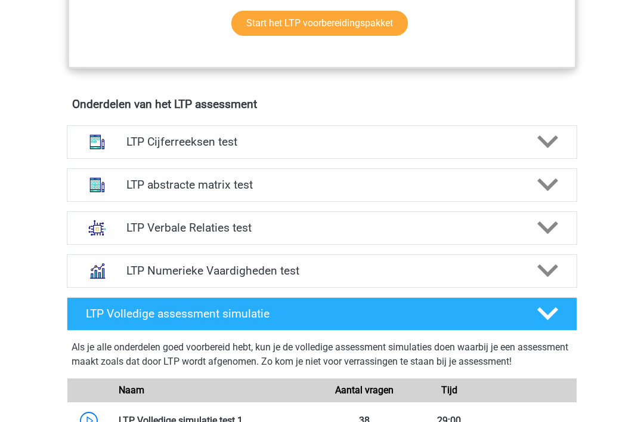
scroll to position [661, 0]
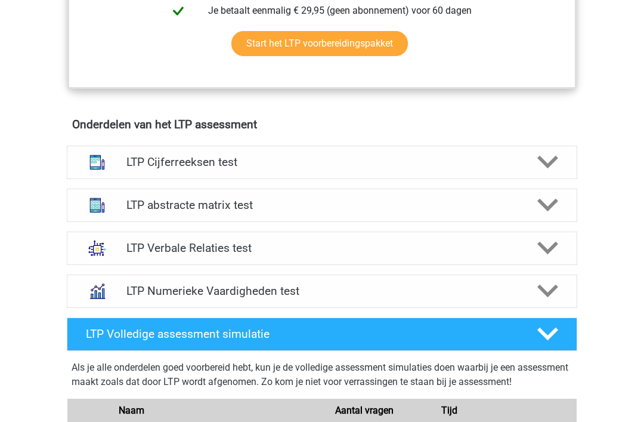
click at [539, 254] on icon at bounding box center [548, 247] width 21 height 21
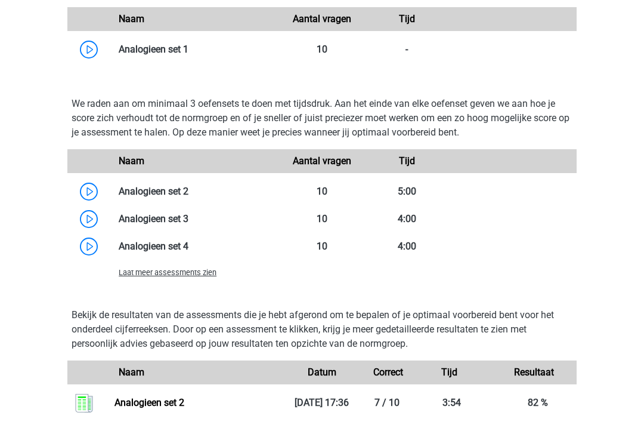
scroll to position [1341, 0]
click at [189, 186] on link at bounding box center [189, 191] width 0 height 11
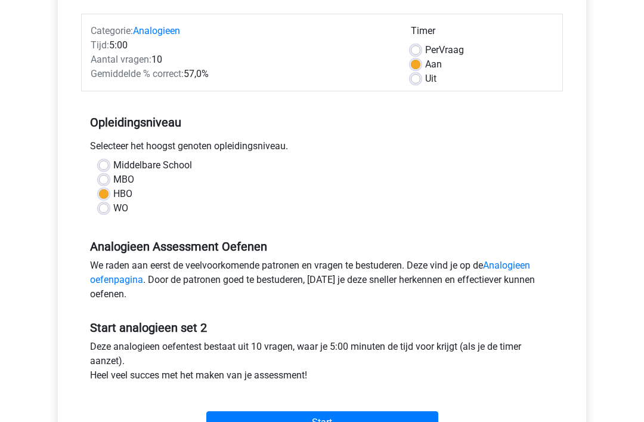
scroll to position [195, 0]
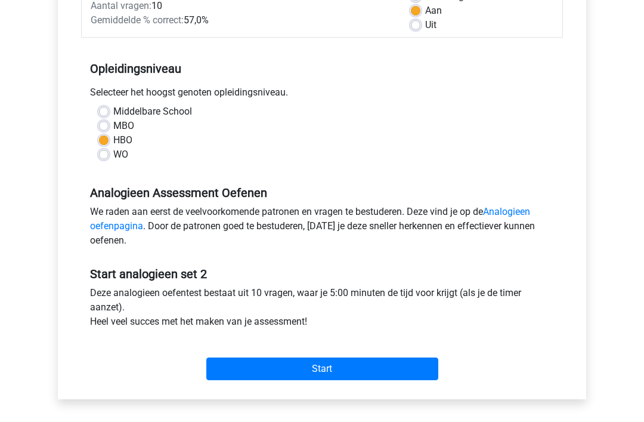
click at [391, 375] on input "Start" at bounding box center [322, 368] width 232 height 23
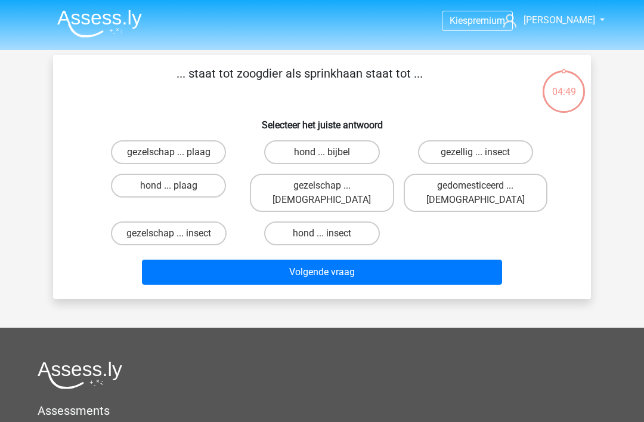
click at [350, 221] on label "hond ... insect" at bounding box center [321, 233] width 115 height 24
click at [330, 233] on input "hond ... insect" at bounding box center [326, 237] width 8 height 8
radio input "true"
click at [419, 260] on button "Volgende vraag" at bounding box center [322, 272] width 361 height 25
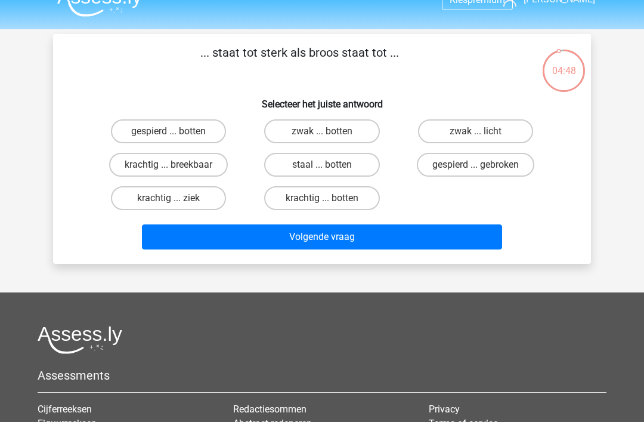
scroll to position [5, 0]
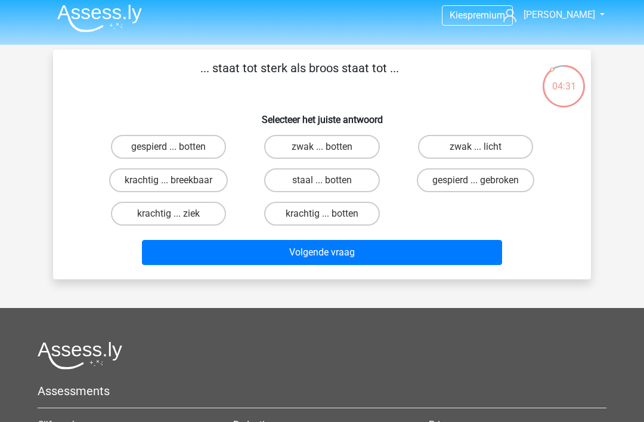
click at [199, 186] on label "krachtig ... breekbaar" at bounding box center [168, 180] width 119 height 24
click at [177, 186] on input "krachtig ... breekbaar" at bounding box center [173, 184] width 8 height 8
radio input "true"
click at [262, 257] on button "Volgende vraag" at bounding box center [322, 252] width 361 height 25
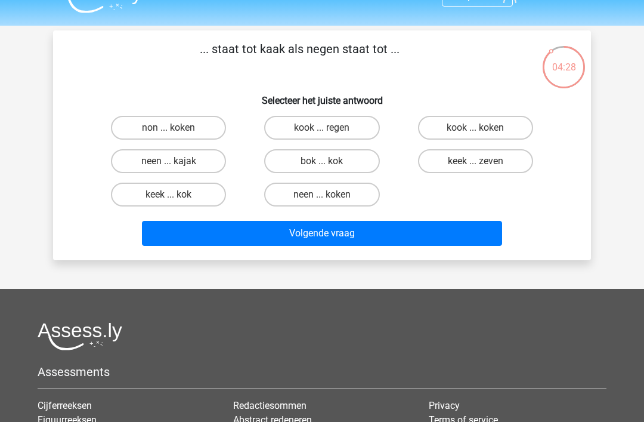
scroll to position [23, 0]
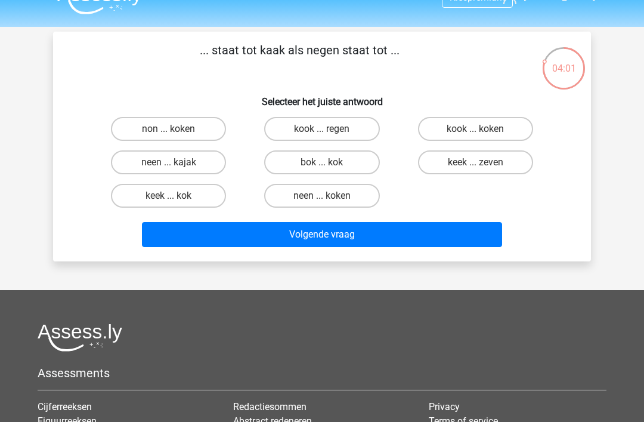
click at [212, 165] on label "neen ... kajak" at bounding box center [168, 162] width 115 height 24
click at [177, 165] on input "neen ... kajak" at bounding box center [173, 166] width 8 height 8
radio input "true"
click at [356, 236] on button "Volgende vraag" at bounding box center [322, 234] width 361 height 25
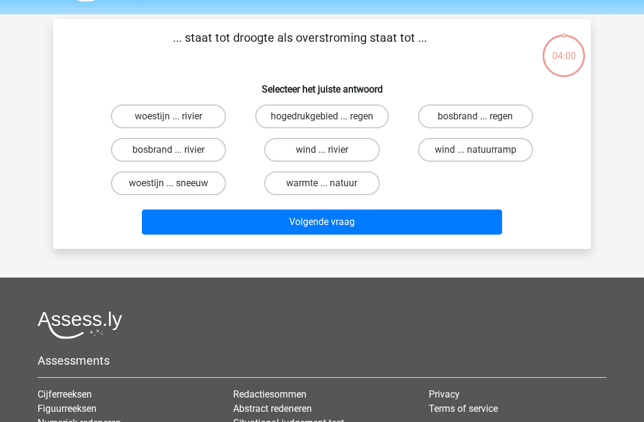
scroll to position [17, 0]
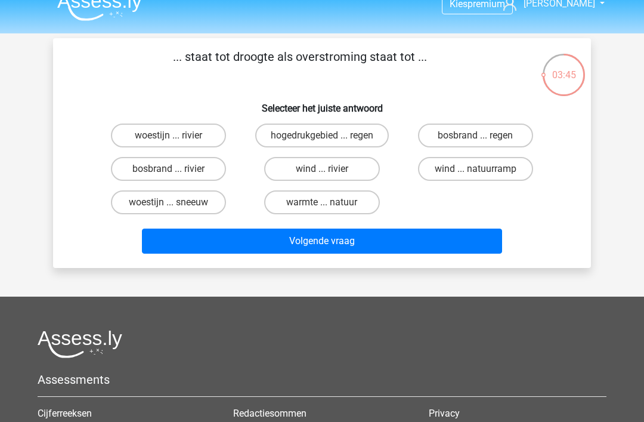
click at [499, 139] on label "bosbrand ... regen" at bounding box center [475, 135] width 115 height 24
click at [483, 139] on input "bosbrand ... regen" at bounding box center [479, 139] width 8 height 8
radio input "true"
click at [430, 243] on button "Volgende vraag" at bounding box center [322, 240] width 361 height 25
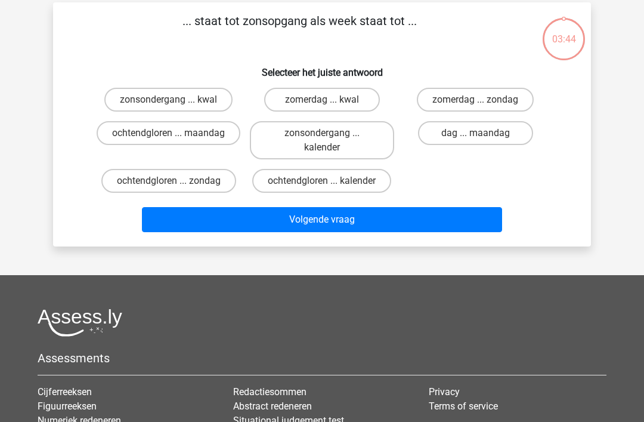
scroll to position [55, 0]
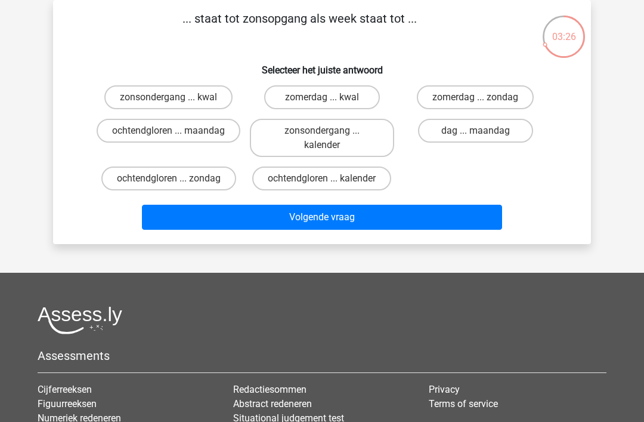
click at [216, 143] on label "ochtendgloren ... maandag" at bounding box center [169, 131] width 144 height 24
click at [177, 138] on input "ochtendgloren ... maandag" at bounding box center [173, 135] width 8 height 8
radio input "true"
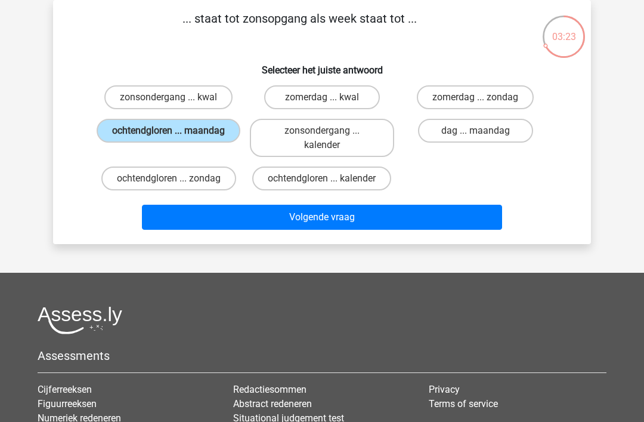
click at [291, 221] on button "Volgende vraag" at bounding box center [322, 217] width 361 height 25
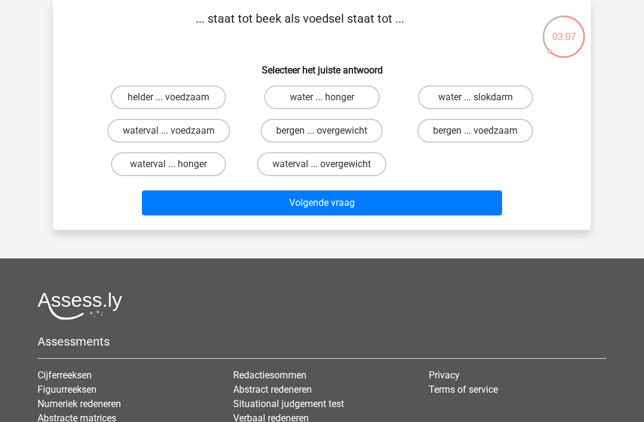
click at [518, 94] on label "water ... slokdarm" at bounding box center [475, 97] width 115 height 24
click at [483, 97] on input "water ... slokdarm" at bounding box center [479, 101] width 8 height 8
radio input "true"
click at [488, 207] on button "Volgende vraag" at bounding box center [322, 202] width 361 height 25
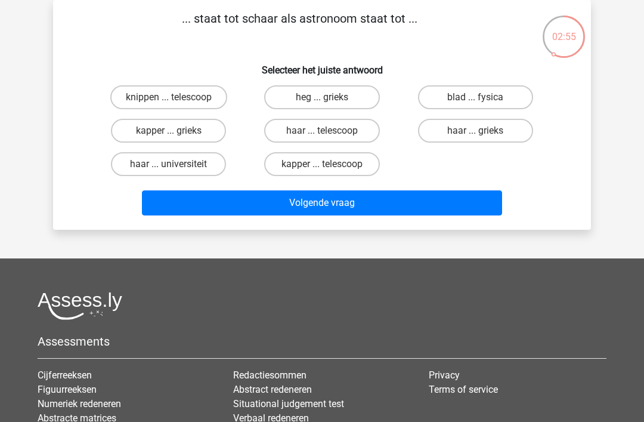
click at [345, 159] on label "kapper ... telescoop" at bounding box center [321, 164] width 115 height 24
click at [330, 164] on input "kapper ... telescoop" at bounding box center [326, 168] width 8 height 8
radio input "true"
click at [436, 202] on button "Volgende vraag" at bounding box center [322, 202] width 361 height 25
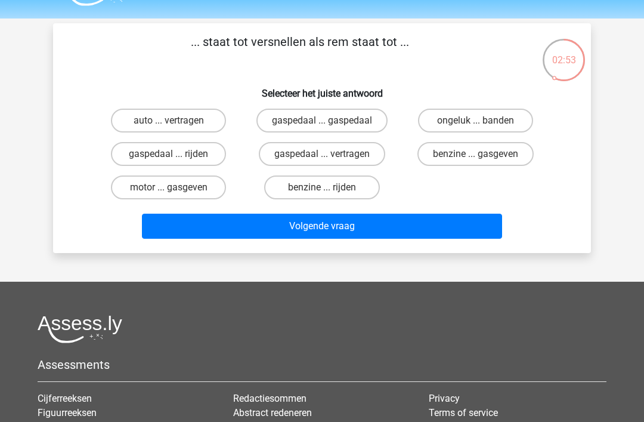
scroll to position [31, 0]
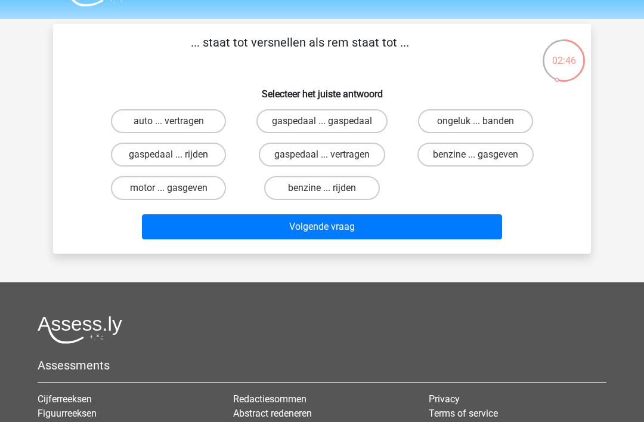
click at [363, 158] on label "gaspedaal ... vertragen" at bounding box center [322, 155] width 126 height 24
click at [330, 158] on input "gaspedaal ... vertragen" at bounding box center [326, 159] width 8 height 8
radio input "true"
click at [387, 233] on button "Volgende vraag" at bounding box center [322, 226] width 361 height 25
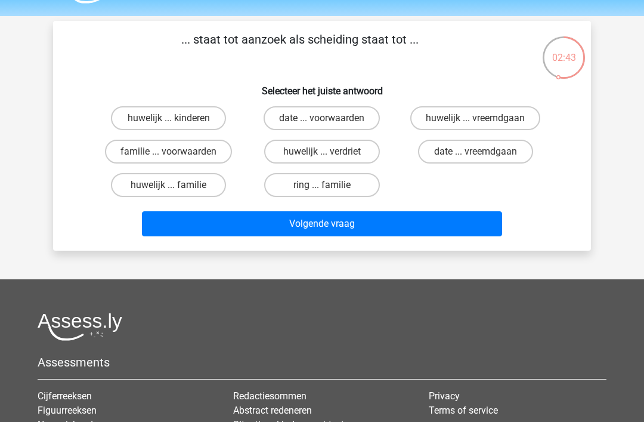
scroll to position [29, 0]
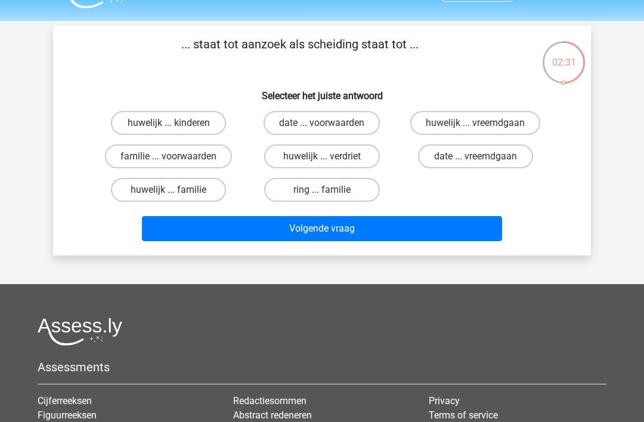
click at [483, 128] on input "huwelijk ... vreemdgaan" at bounding box center [479, 127] width 8 height 8
radio input "true"
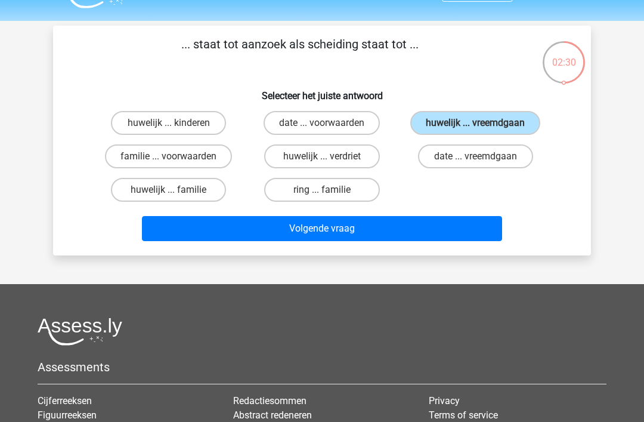
click at [410, 237] on button "Volgende vraag" at bounding box center [322, 228] width 361 height 25
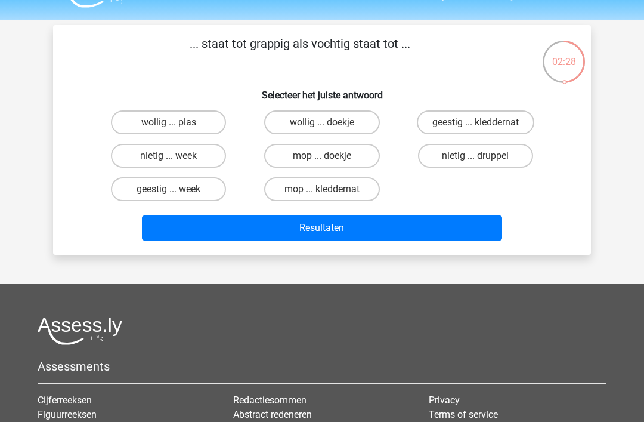
scroll to position [30, 0]
click at [354, 165] on label "mop ... doekje" at bounding box center [321, 156] width 115 height 24
click at [330, 163] on input "mop ... doekje" at bounding box center [326, 160] width 8 height 8
radio input "true"
click at [351, 226] on button "Resultaten" at bounding box center [322, 227] width 361 height 25
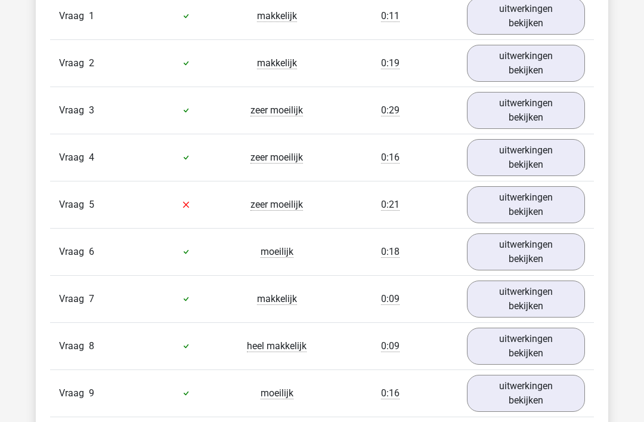
scroll to position [1020, 0]
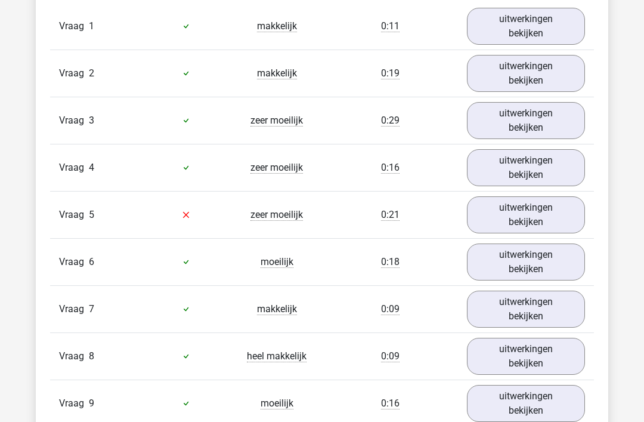
click at [545, 218] on link "uitwerkingen bekijken" at bounding box center [526, 215] width 118 height 37
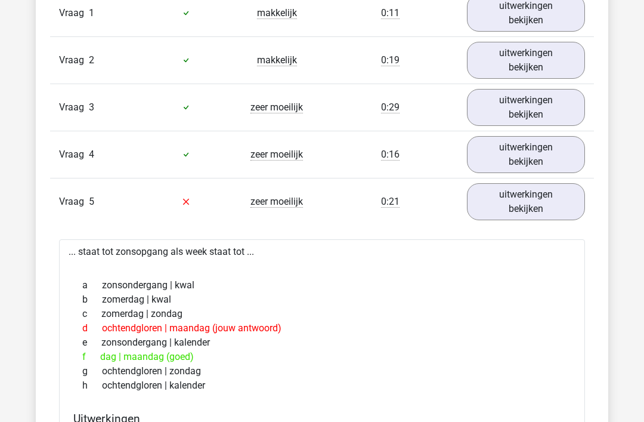
scroll to position [1035, 0]
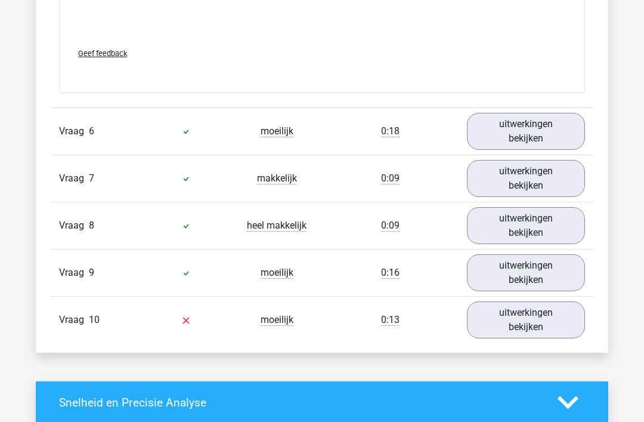
click at [527, 332] on link "uitwerkingen bekijken" at bounding box center [526, 320] width 118 height 37
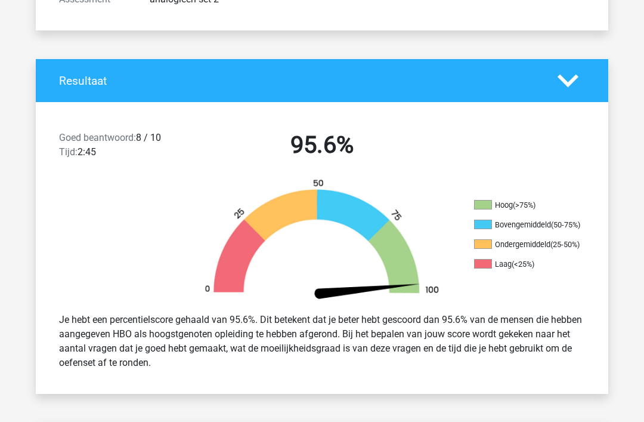
scroll to position [174, 0]
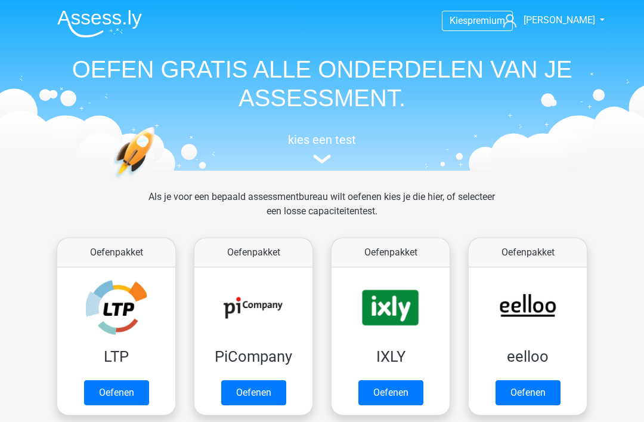
click at [130, 387] on link "Oefenen" at bounding box center [116, 392] width 65 height 25
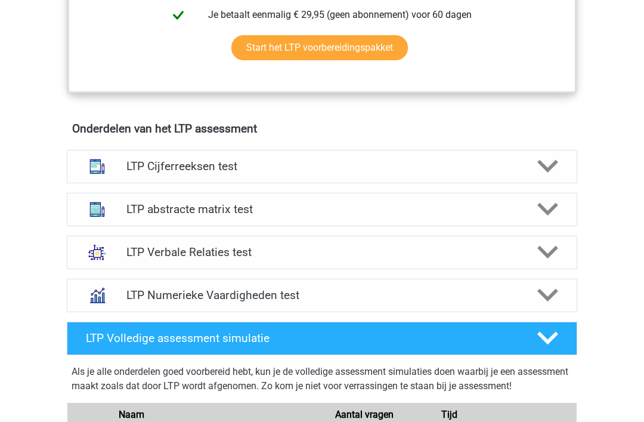
click at [497, 218] on div "LTP abstracte matrix test" at bounding box center [322, 209] width 511 height 33
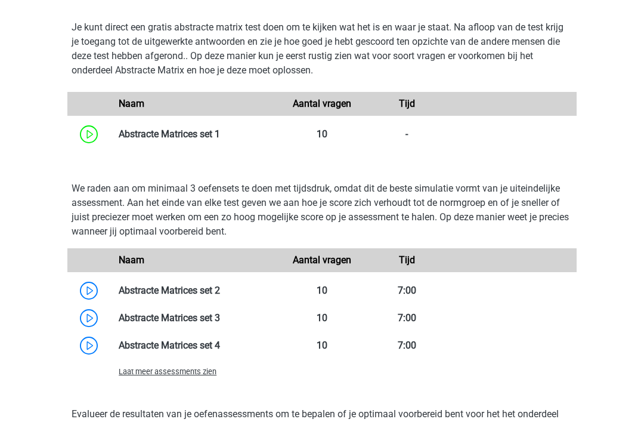
scroll to position [1058, 0]
click at [199, 376] on span "Laat meer assessments zien" at bounding box center [168, 371] width 98 height 9
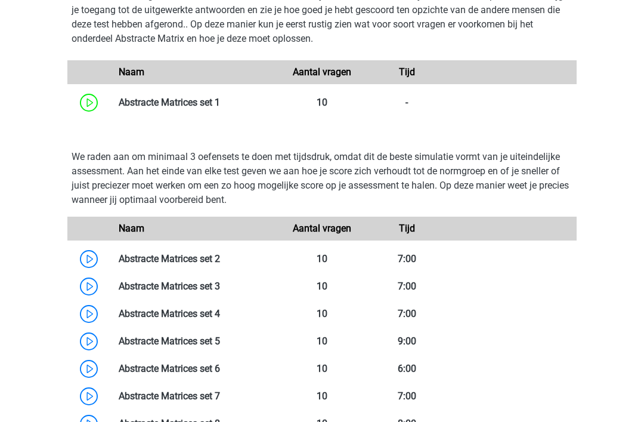
scroll to position [1090, 0]
click at [220, 258] on link at bounding box center [220, 258] width 0 height 11
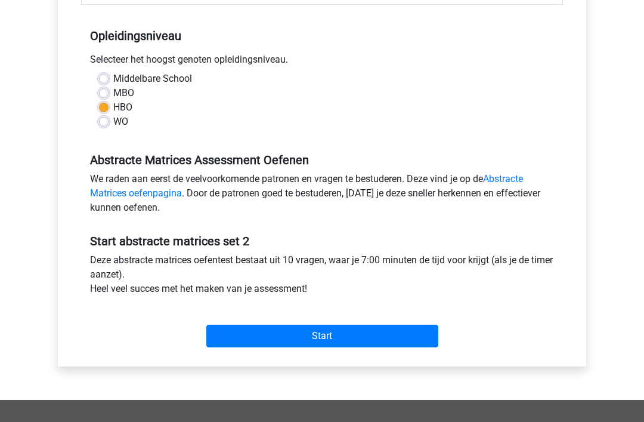
scroll to position [353, 0]
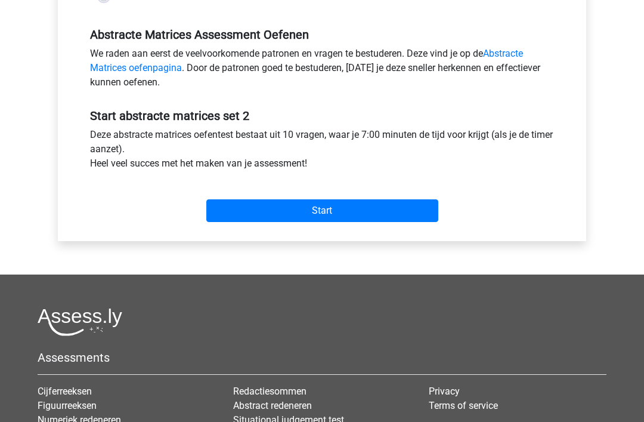
click at [255, 211] on input "Start" at bounding box center [322, 211] width 232 height 23
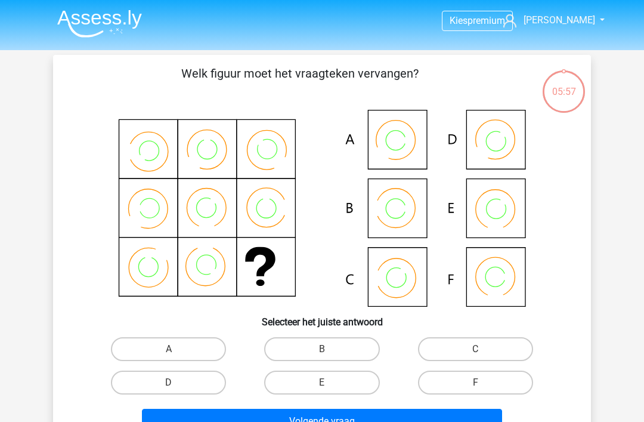
click at [341, 353] on label "B" at bounding box center [321, 349] width 115 height 24
click at [330, 353] on input "B" at bounding box center [326, 353] width 8 height 8
radio input "true"
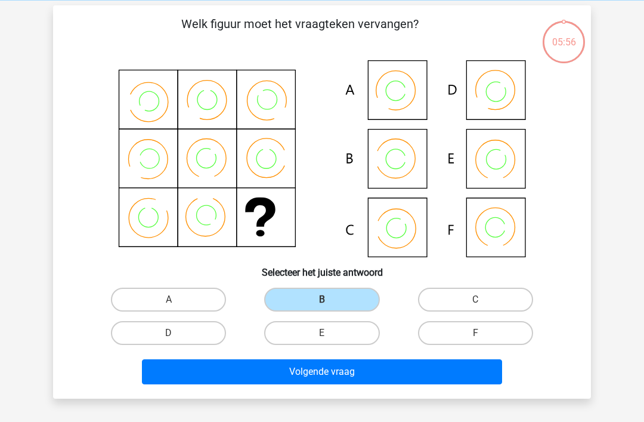
click at [470, 370] on button "Volgende vraag" at bounding box center [322, 371] width 361 height 25
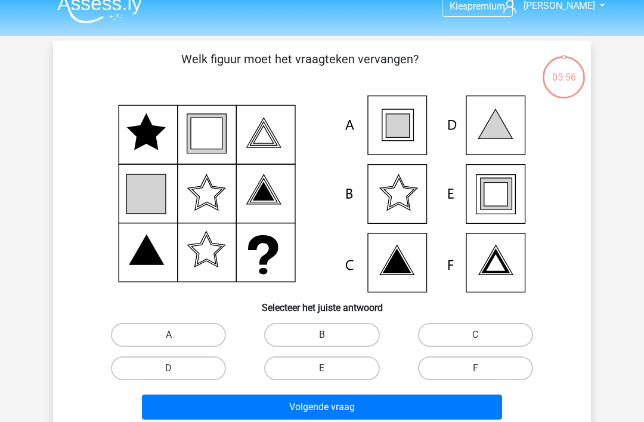
scroll to position [11, 0]
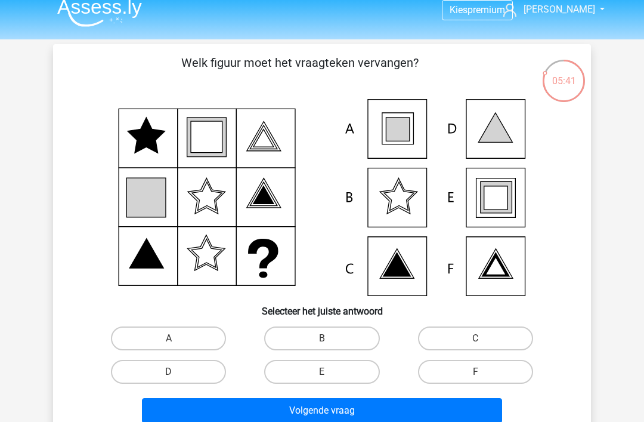
click at [347, 363] on label "E" at bounding box center [321, 372] width 115 height 24
click at [330, 372] on input "E" at bounding box center [326, 376] width 8 height 8
radio input "true"
click at [385, 406] on button "Volgende vraag" at bounding box center [322, 410] width 361 height 25
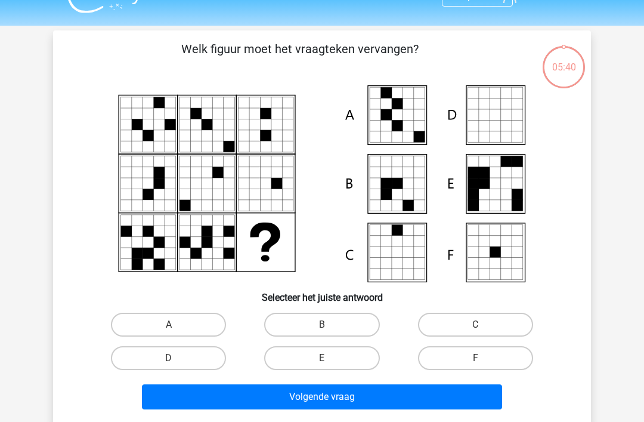
scroll to position [55, 0]
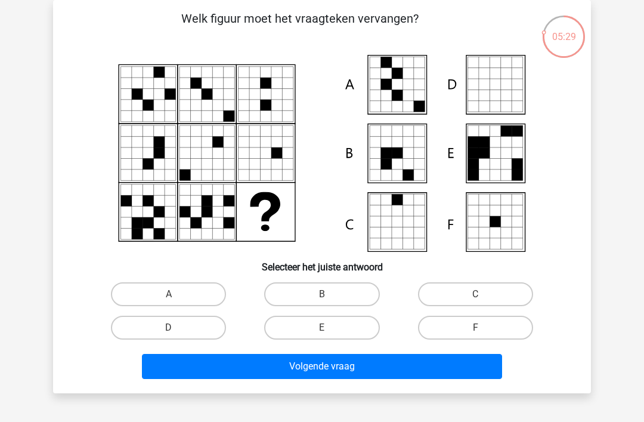
click at [198, 295] on label "A" at bounding box center [168, 294] width 115 height 24
click at [177, 295] on input "A" at bounding box center [173, 298] width 8 height 8
radio input "true"
click at [356, 370] on button "Volgende vraag" at bounding box center [322, 366] width 361 height 25
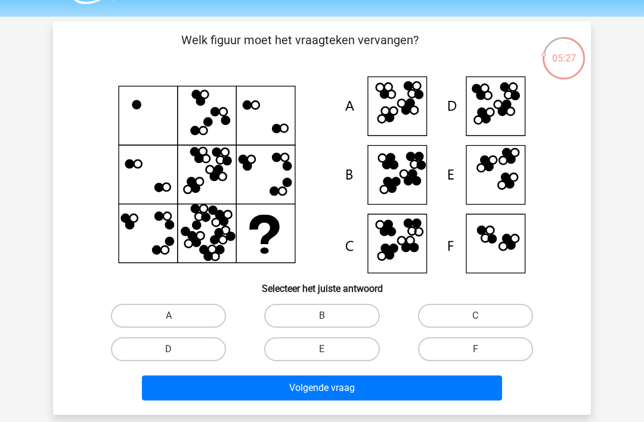
scroll to position [33, 0]
click at [208, 350] on label "D" at bounding box center [168, 349] width 115 height 24
click at [177, 350] on input "D" at bounding box center [173, 353] width 8 height 8
radio input "true"
click at [378, 389] on button "Volgende vraag" at bounding box center [322, 387] width 361 height 25
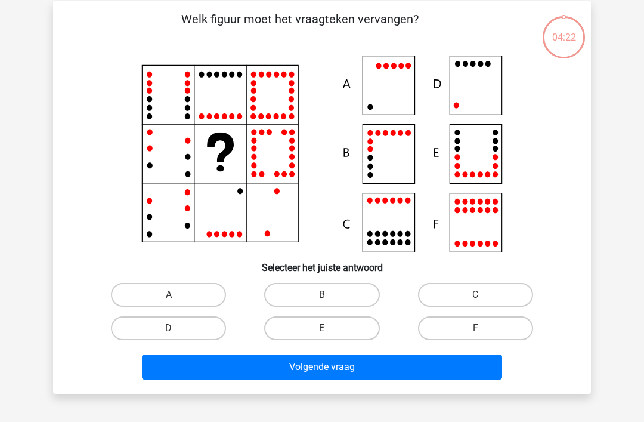
scroll to position [55, 0]
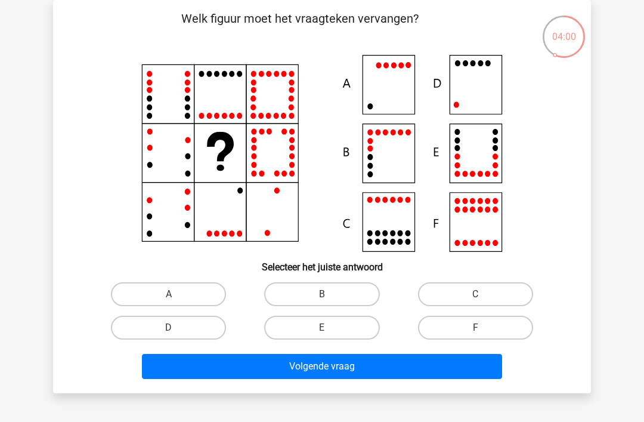
click at [182, 333] on label "D" at bounding box center [168, 328] width 115 height 24
click at [177, 333] on input "D" at bounding box center [173, 332] width 8 height 8
radio input "true"
click at [418, 378] on button "Volgende vraag" at bounding box center [322, 366] width 361 height 25
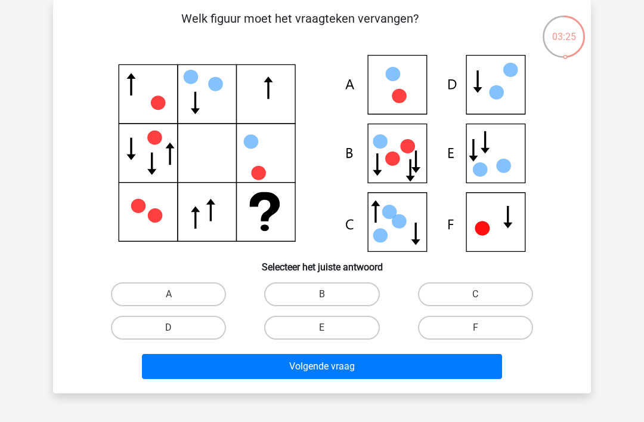
click at [446, 335] on label "F" at bounding box center [475, 328] width 115 height 24
click at [475, 335] on input "F" at bounding box center [479, 332] width 8 height 8
radio input "true"
click at [393, 360] on button "Volgende vraag" at bounding box center [322, 366] width 361 height 25
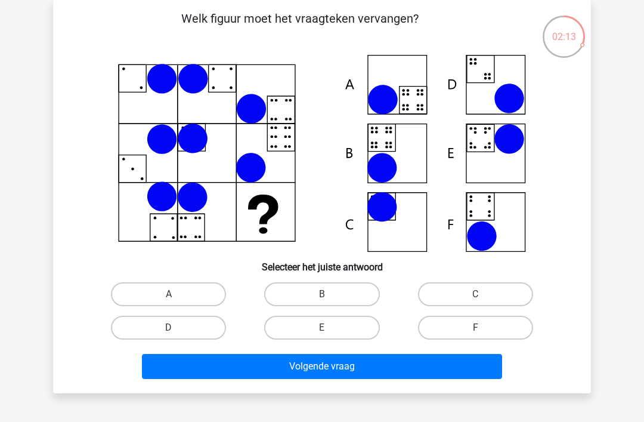
click at [340, 296] on label "B" at bounding box center [321, 294] width 115 height 24
click at [330, 296] on input "B" at bounding box center [326, 298] width 8 height 8
radio input "true"
click at [376, 365] on button "Volgende vraag" at bounding box center [322, 366] width 361 height 25
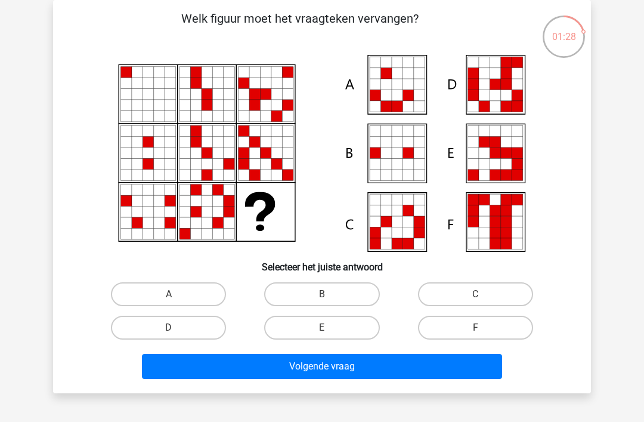
click at [344, 329] on label "E" at bounding box center [321, 328] width 115 height 24
click at [330, 329] on input "E" at bounding box center [326, 332] width 8 height 8
radio input "true"
click at [444, 372] on button "Volgende vraag" at bounding box center [322, 366] width 361 height 25
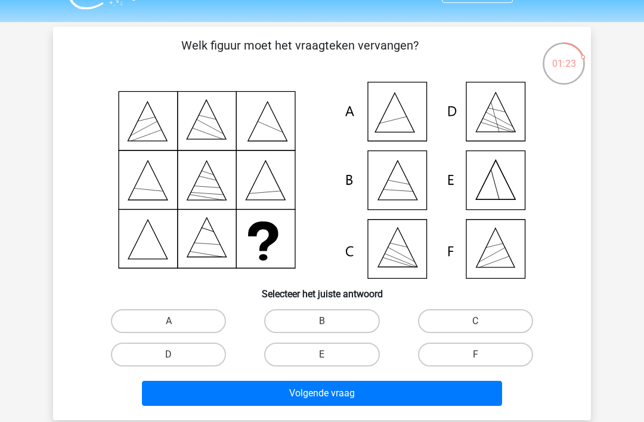
scroll to position [30, 0]
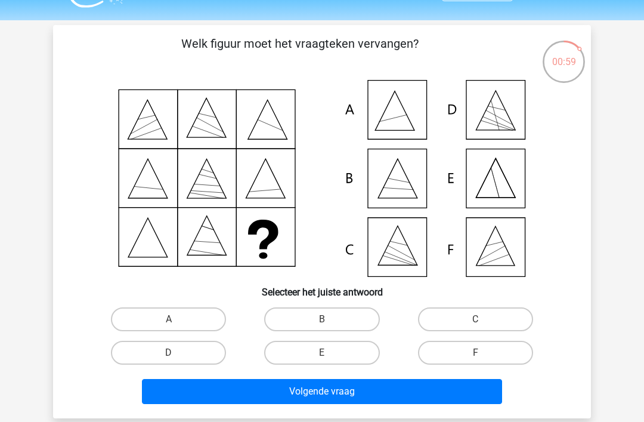
click at [465, 362] on label "F" at bounding box center [475, 353] width 115 height 24
click at [475, 360] on input "F" at bounding box center [479, 357] width 8 height 8
radio input "true"
click at [446, 388] on button "Volgende vraag" at bounding box center [322, 391] width 361 height 25
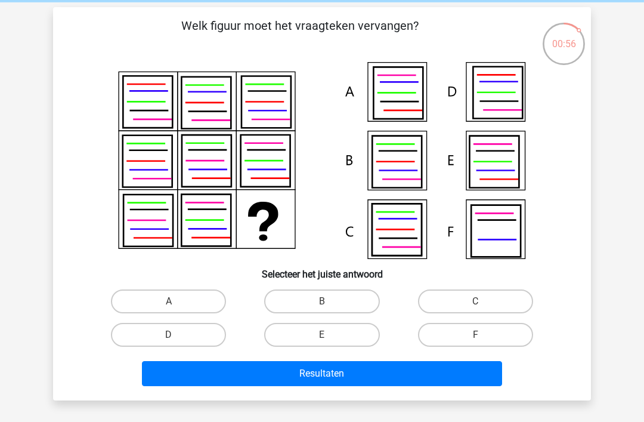
scroll to position [45, 0]
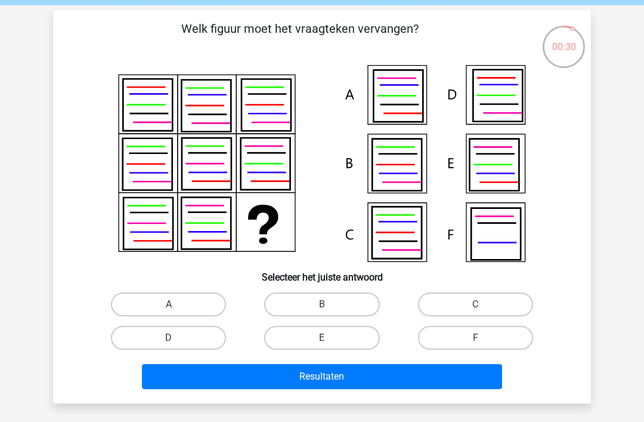
click at [338, 308] on label "B" at bounding box center [321, 304] width 115 height 24
click at [330, 308] on input "B" at bounding box center [326, 308] width 8 height 8
radio input "true"
click at [406, 373] on button "Resultaten" at bounding box center [322, 376] width 361 height 25
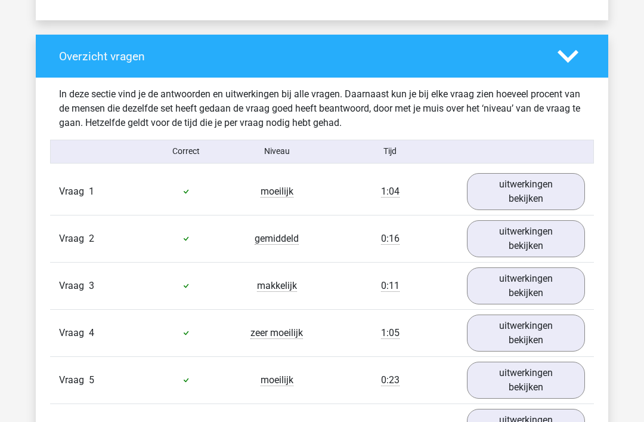
scroll to position [1072, 0]
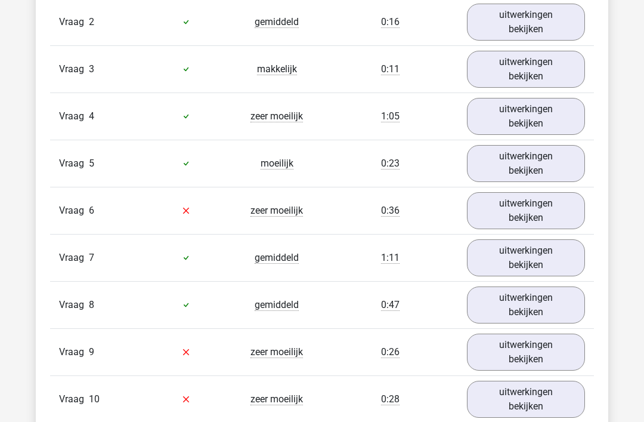
click at [549, 214] on link "uitwerkingen bekijken" at bounding box center [526, 210] width 118 height 37
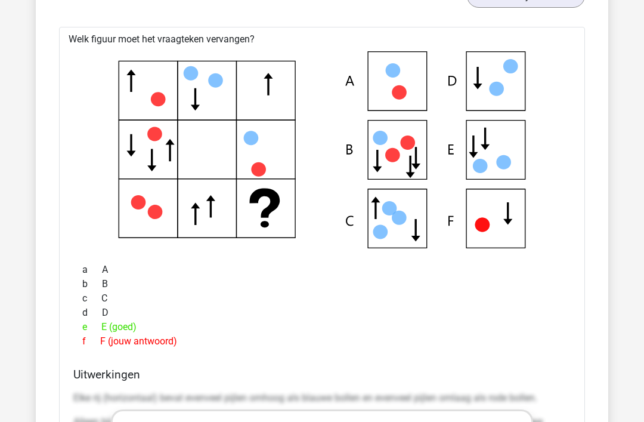
scroll to position [1307, 0]
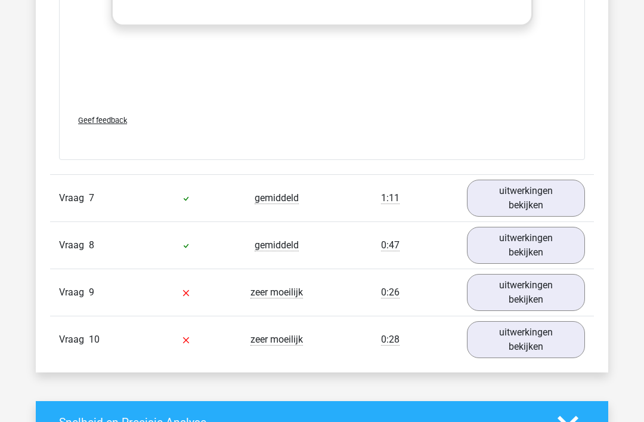
click at [558, 289] on link "uitwerkingen bekijken" at bounding box center [526, 292] width 118 height 37
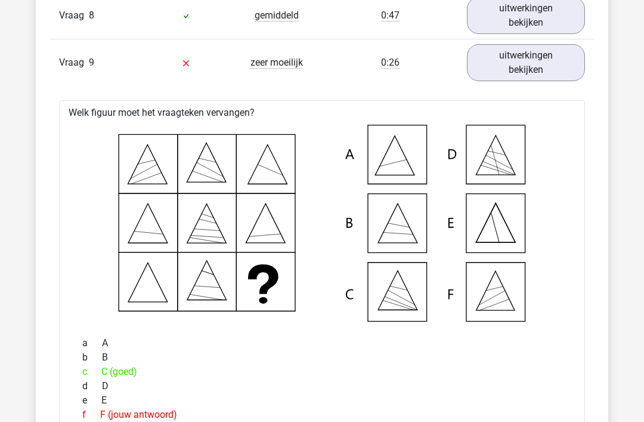
scroll to position [2160, 0]
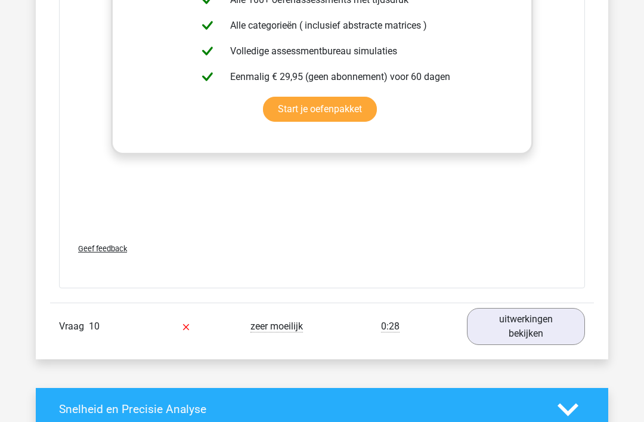
click at [553, 327] on link "uitwerkingen bekijken" at bounding box center [526, 326] width 118 height 37
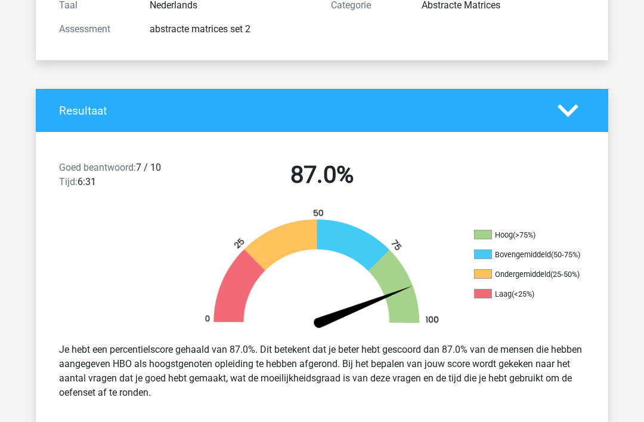
scroll to position [0, 0]
